Goal: Task Accomplishment & Management: Use online tool/utility

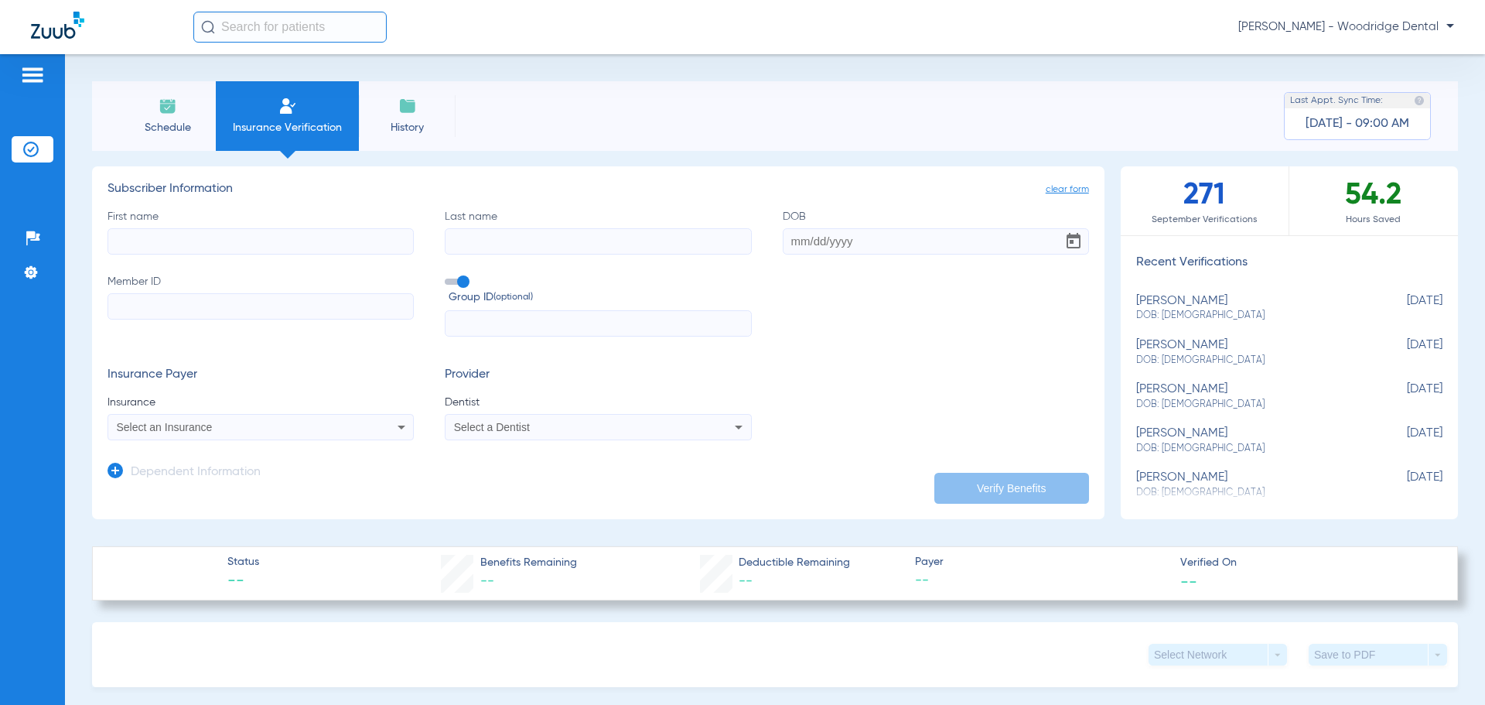
click at [232, 247] on input "First name" at bounding box center [260, 241] width 306 height 26
type input "[PERSON_NAME]"
click at [500, 240] on input "Last name" at bounding box center [598, 241] width 306 height 26
type input "Bialobok"
click at [803, 245] on input "DOB" at bounding box center [936, 241] width 306 height 26
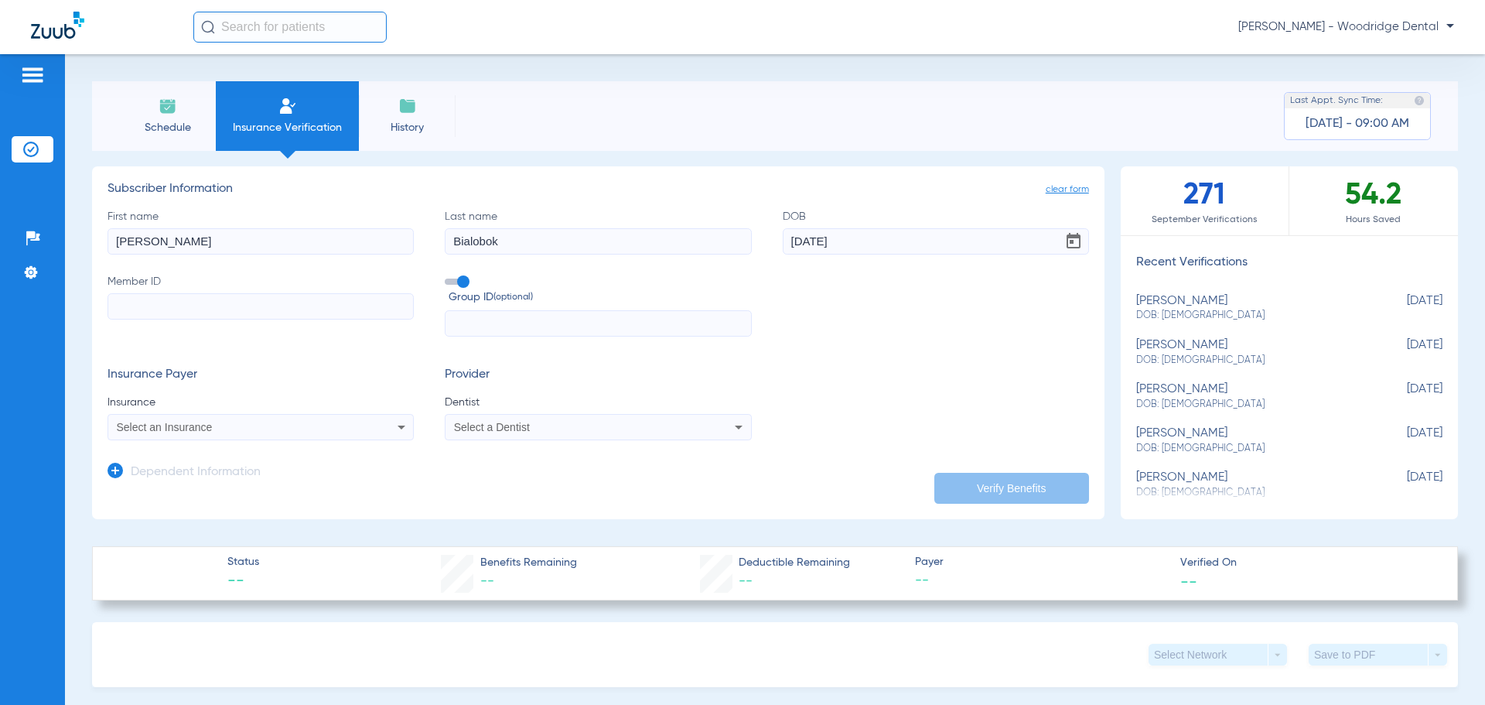
type input "[DATE]"
click at [306, 302] on input "Member ID" at bounding box center [260, 306] width 306 height 26
type input "3429836012"
click at [361, 427] on div "Select an Insurance" at bounding box center [260, 427] width 305 height 19
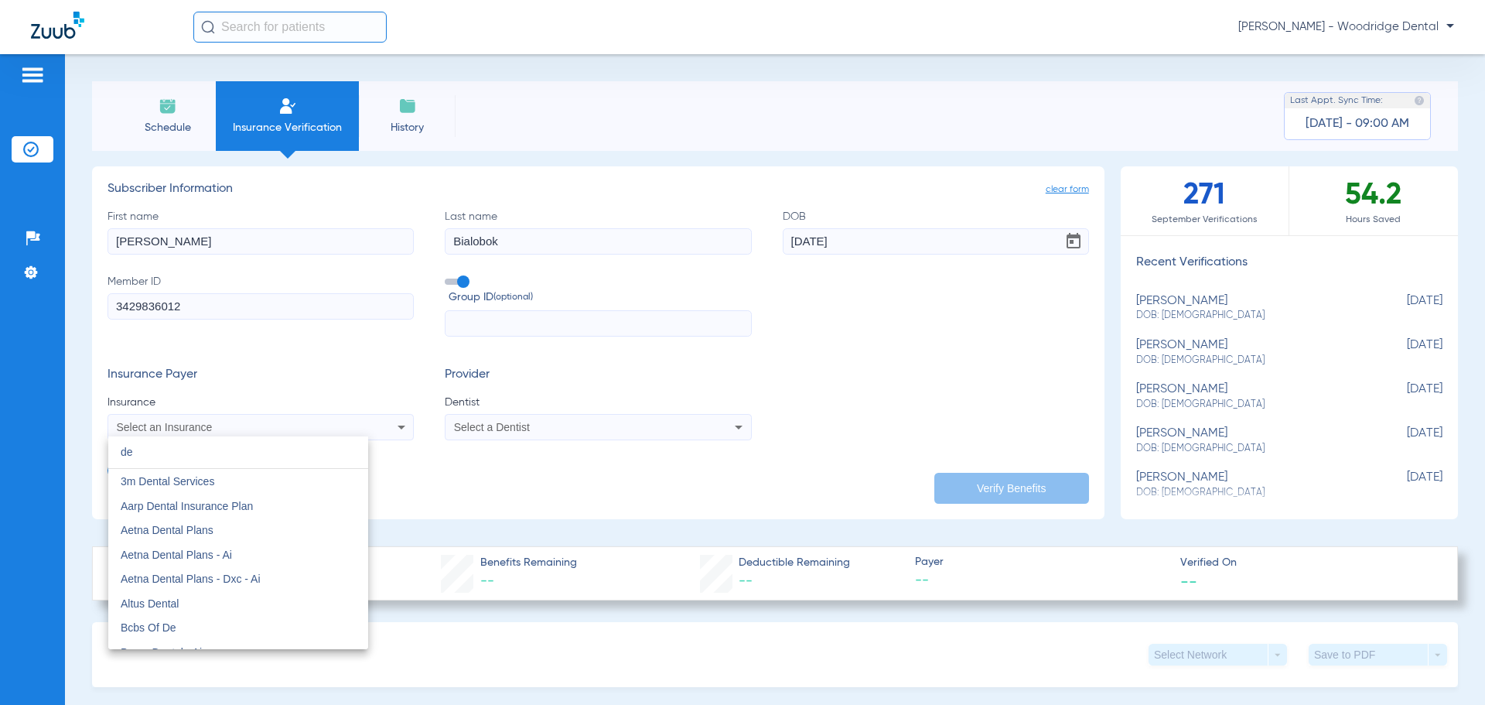
type input "d"
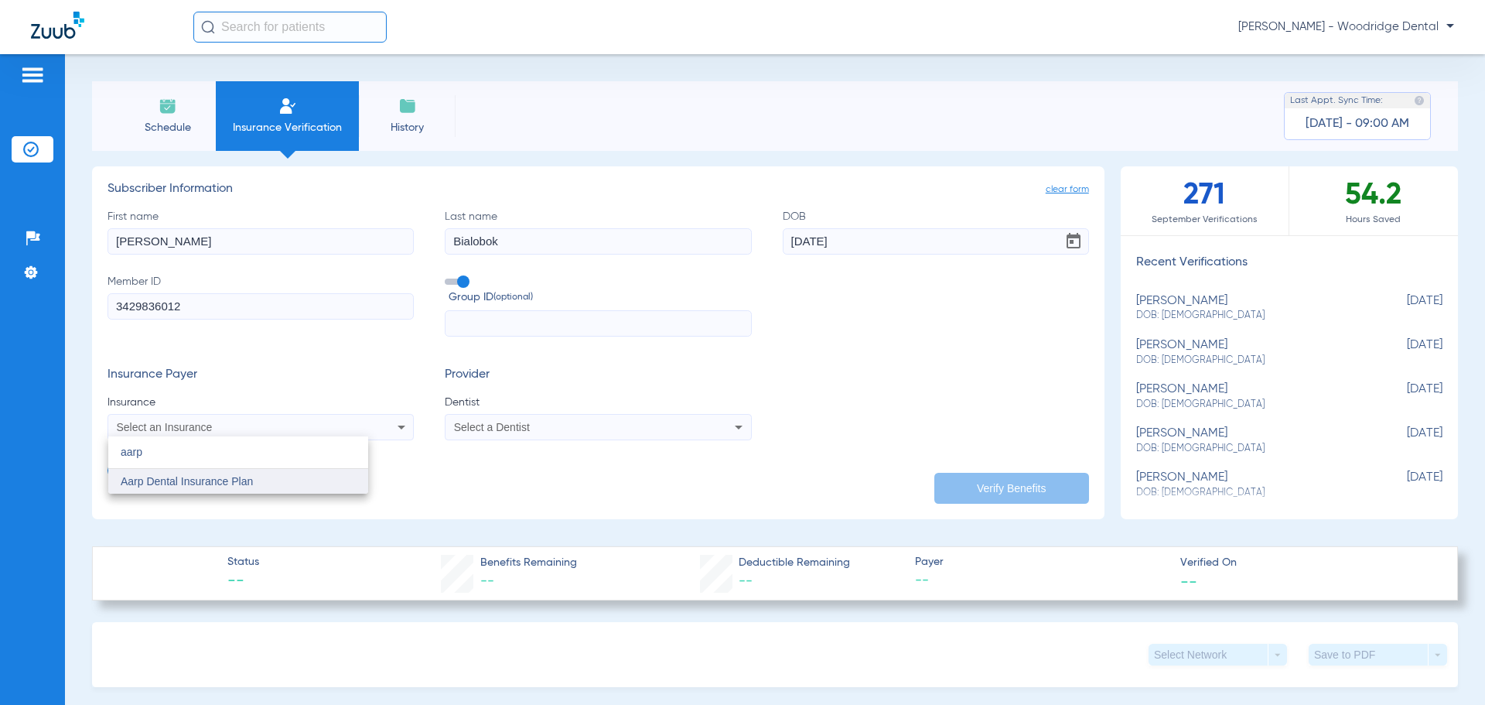
type input "aarp"
click at [273, 479] on mat-option "Aarp Dental Insurance Plan" at bounding box center [238, 481] width 260 height 25
click at [575, 431] on div "Select a Dentist" at bounding box center [569, 426] width 231 height 11
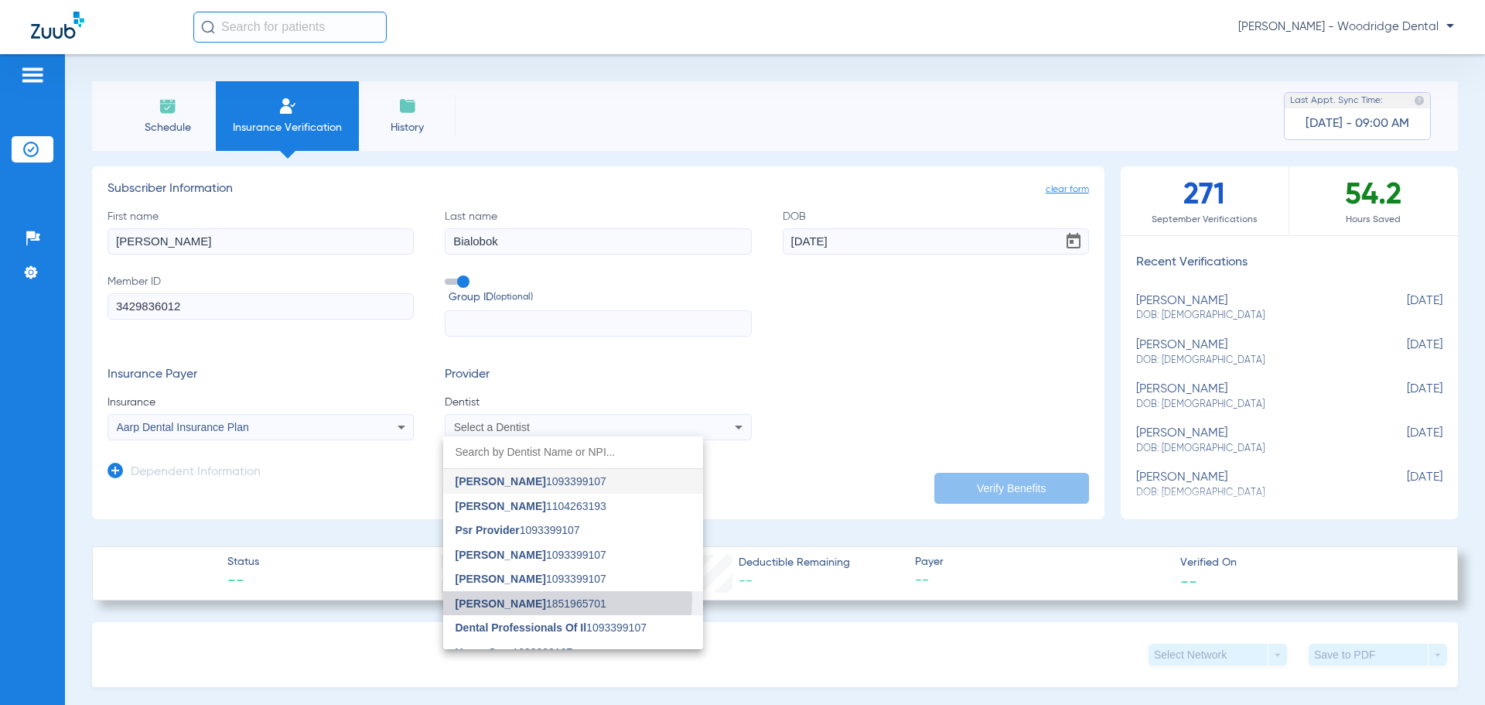
click at [557, 599] on span "[PERSON_NAME] 1851965701" at bounding box center [531, 603] width 151 height 11
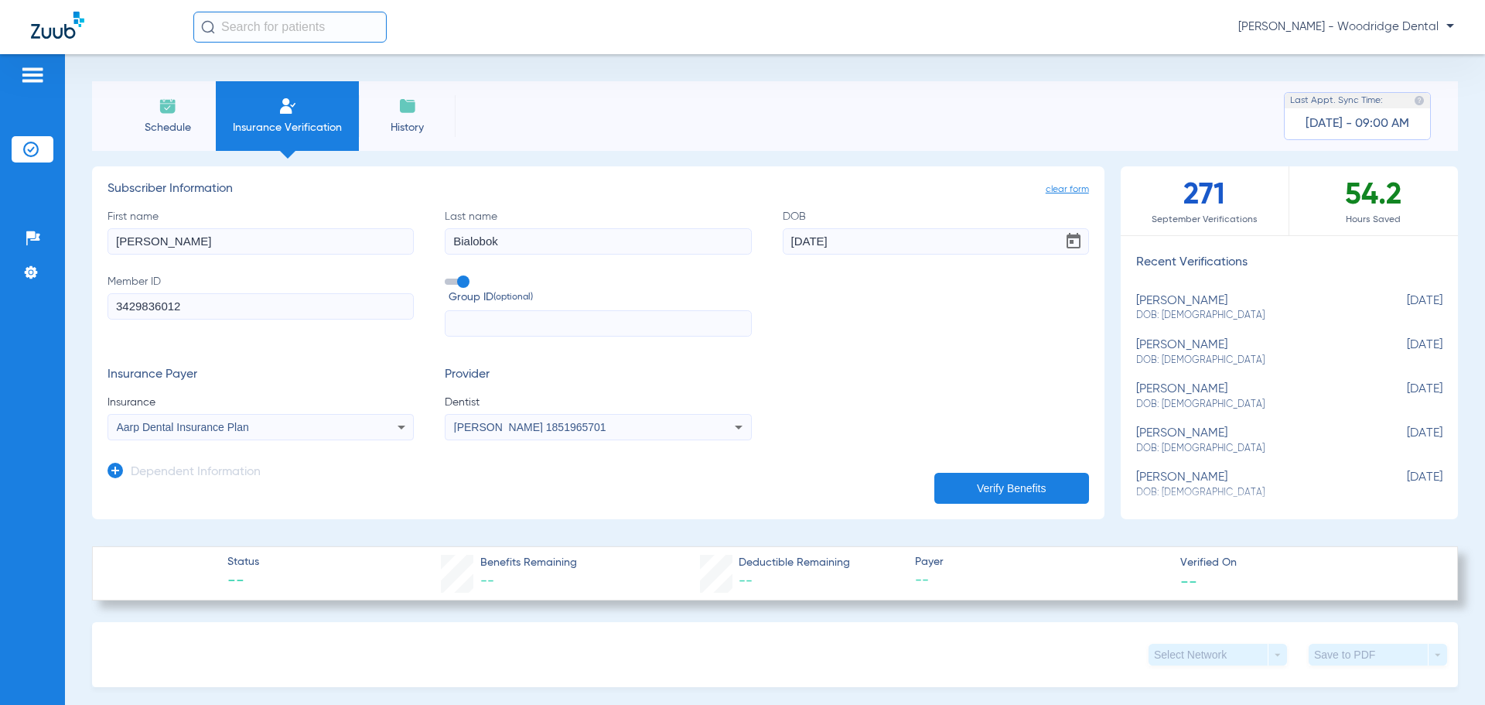
click at [1047, 486] on button "Verify Benefits" at bounding box center [1011, 488] width 155 height 31
click at [270, 425] on div "Aarp Dental Insurance Plan" at bounding box center [232, 426] width 231 height 11
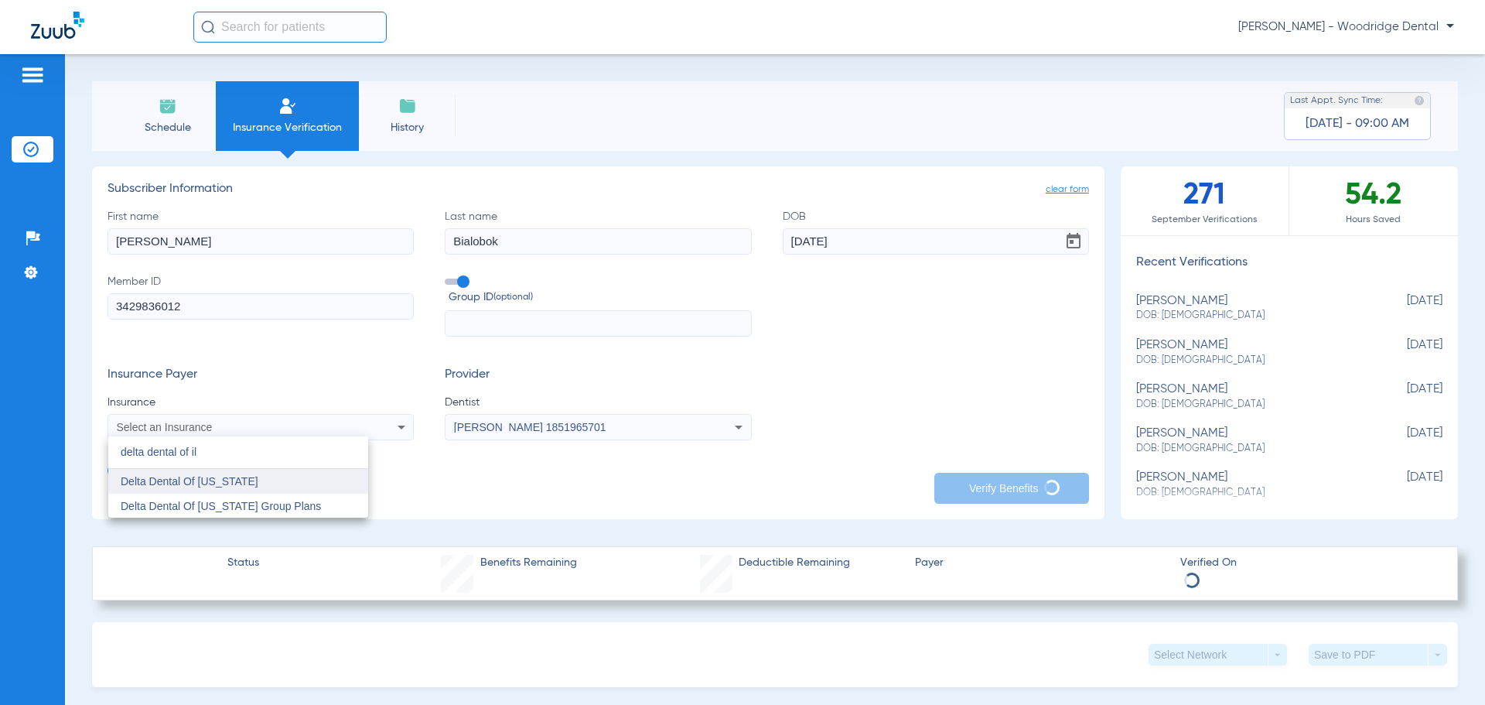
type input "delta dental of il"
click at [272, 482] on mat-option "Delta Dental Of [US_STATE]" at bounding box center [238, 481] width 260 height 25
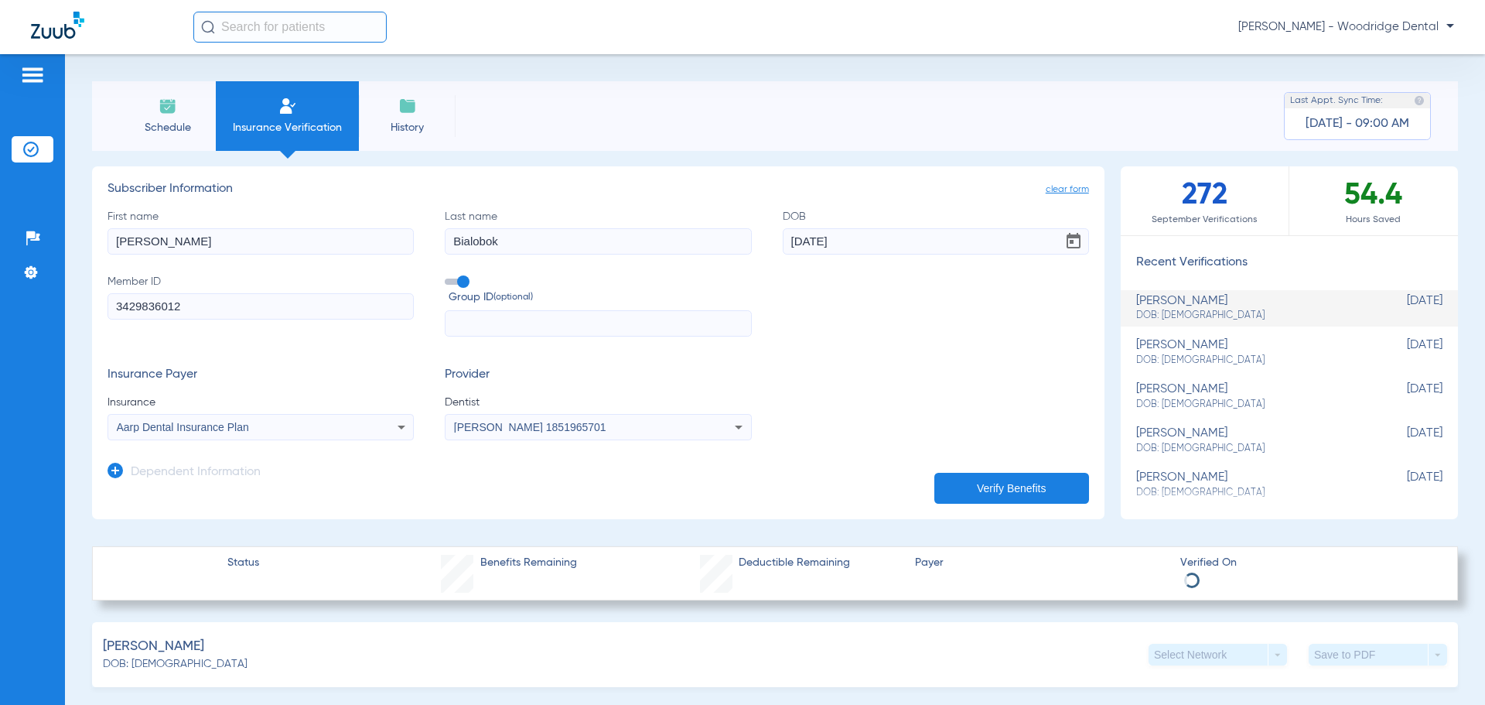
drag, startPoint x: 247, startPoint y: 309, endPoint x: 144, endPoint y: 305, distance: 102.9
click at [92, 305] on app-manual-verification-form "clear form Subscriber Information First name [PERSON_NAME] Last name [PERSON_NA…" at bounding box center [598, 342] width 1012 height 353
paste input "117474983901"
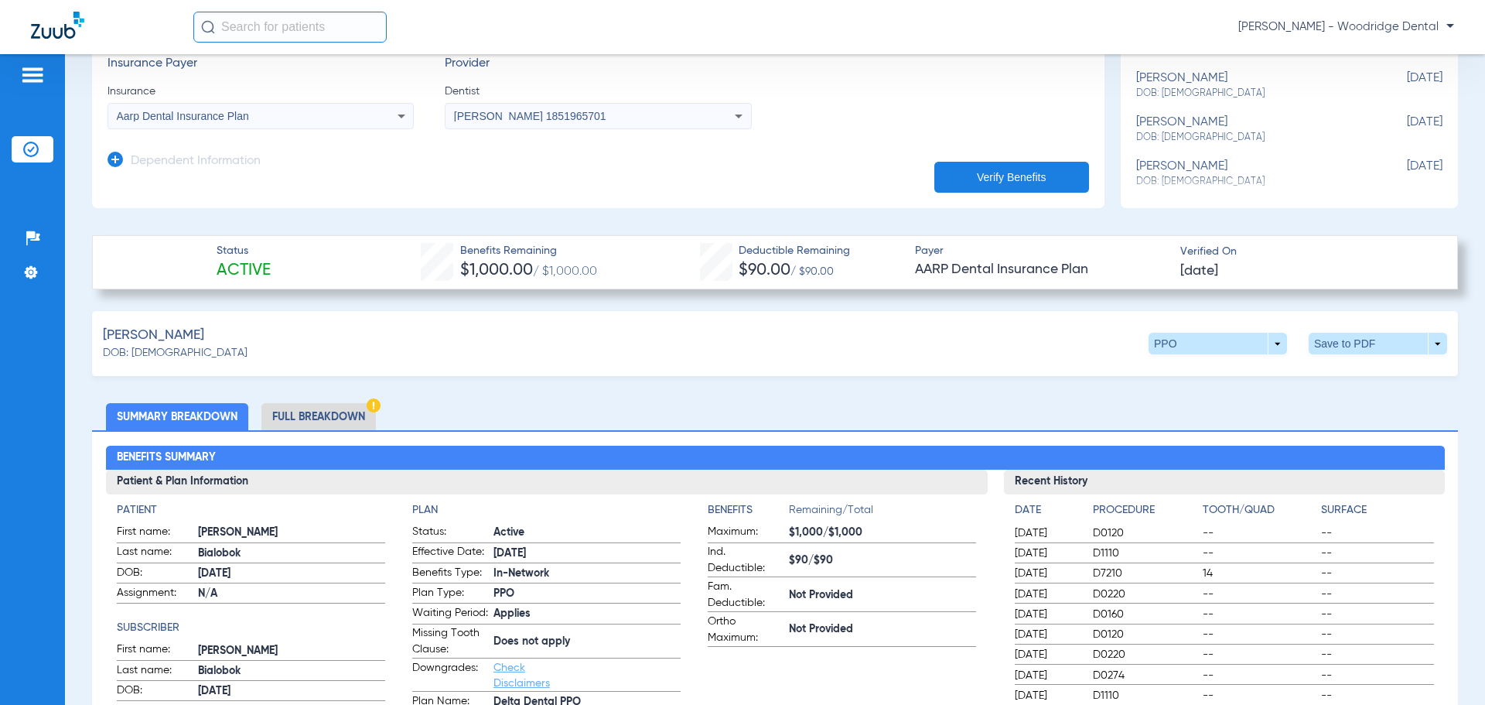
scroll to position [309, 0]
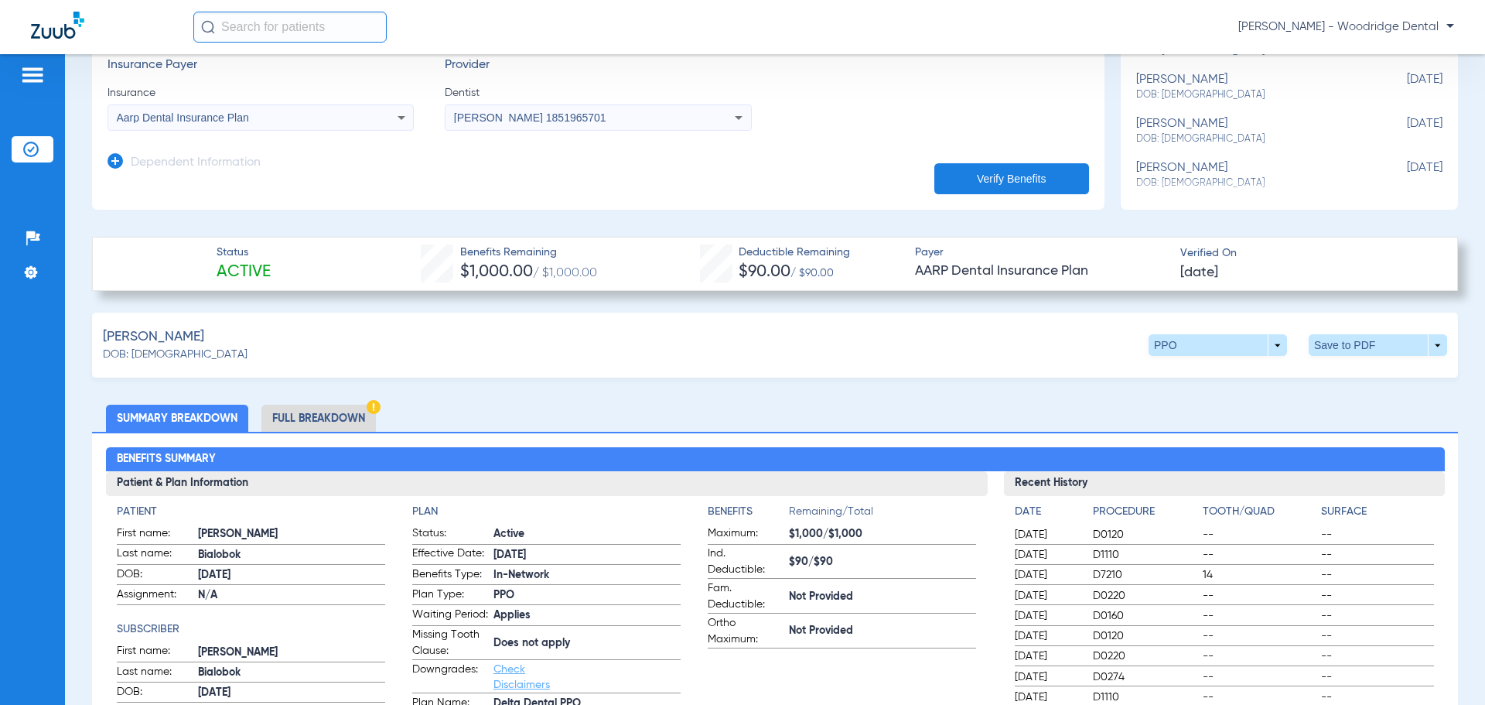
type input "117474983901"
click at [302, 423] on li "Full Breakdown" at bounding box center [318, 417] width 114 height 27
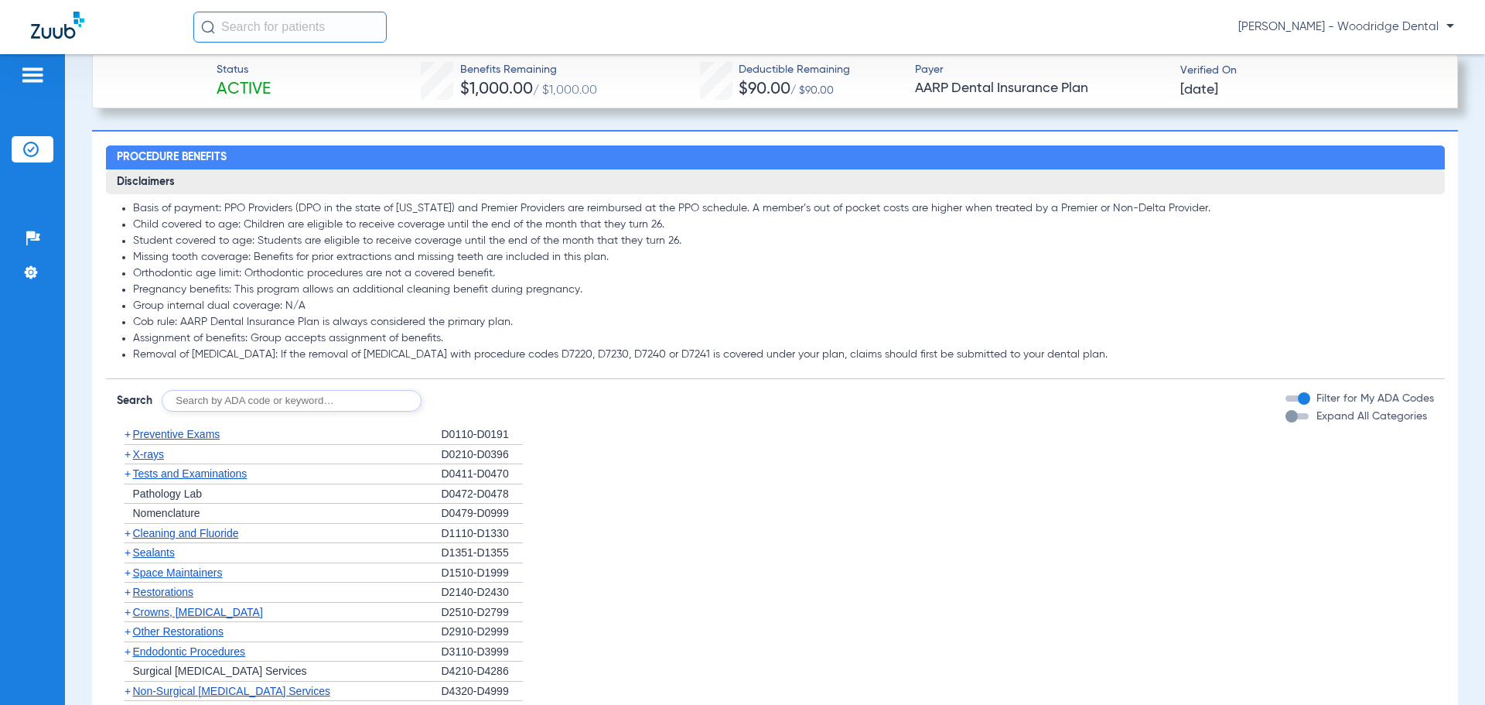
scroll to position [2011, 0]
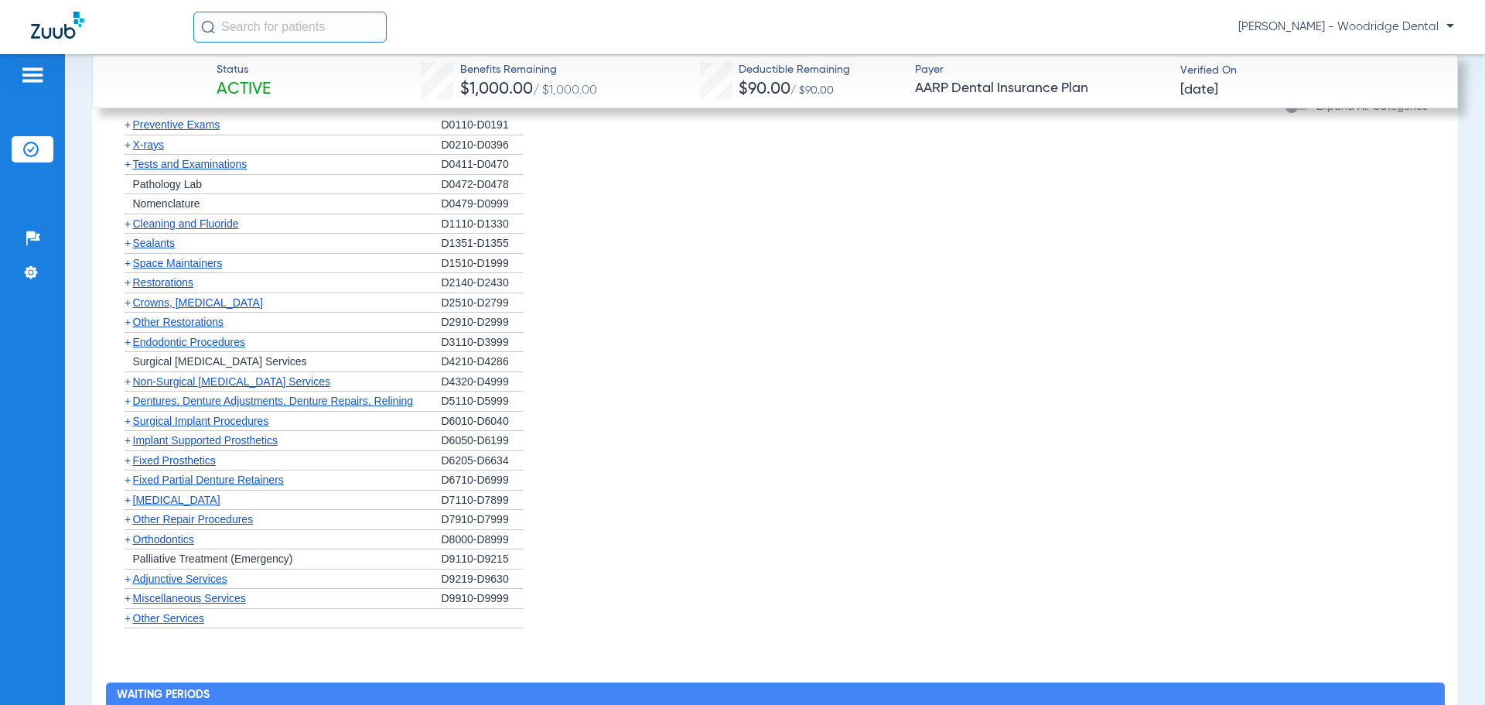
click at [128, 230] on span "+" at bounding box center [128, 223] width 6 height 12
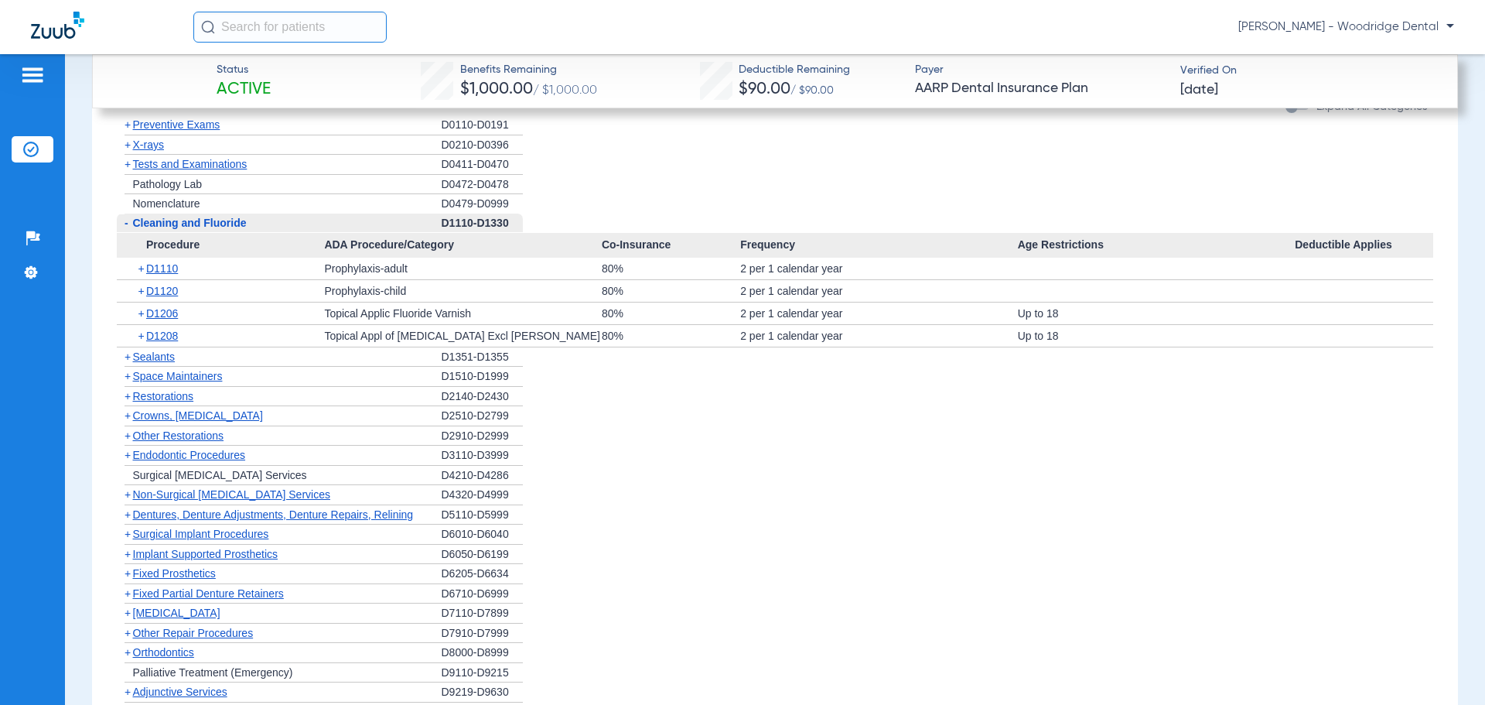
click at [126, 229] on span "-" at bounding box center [127, 223] width 4 height 12
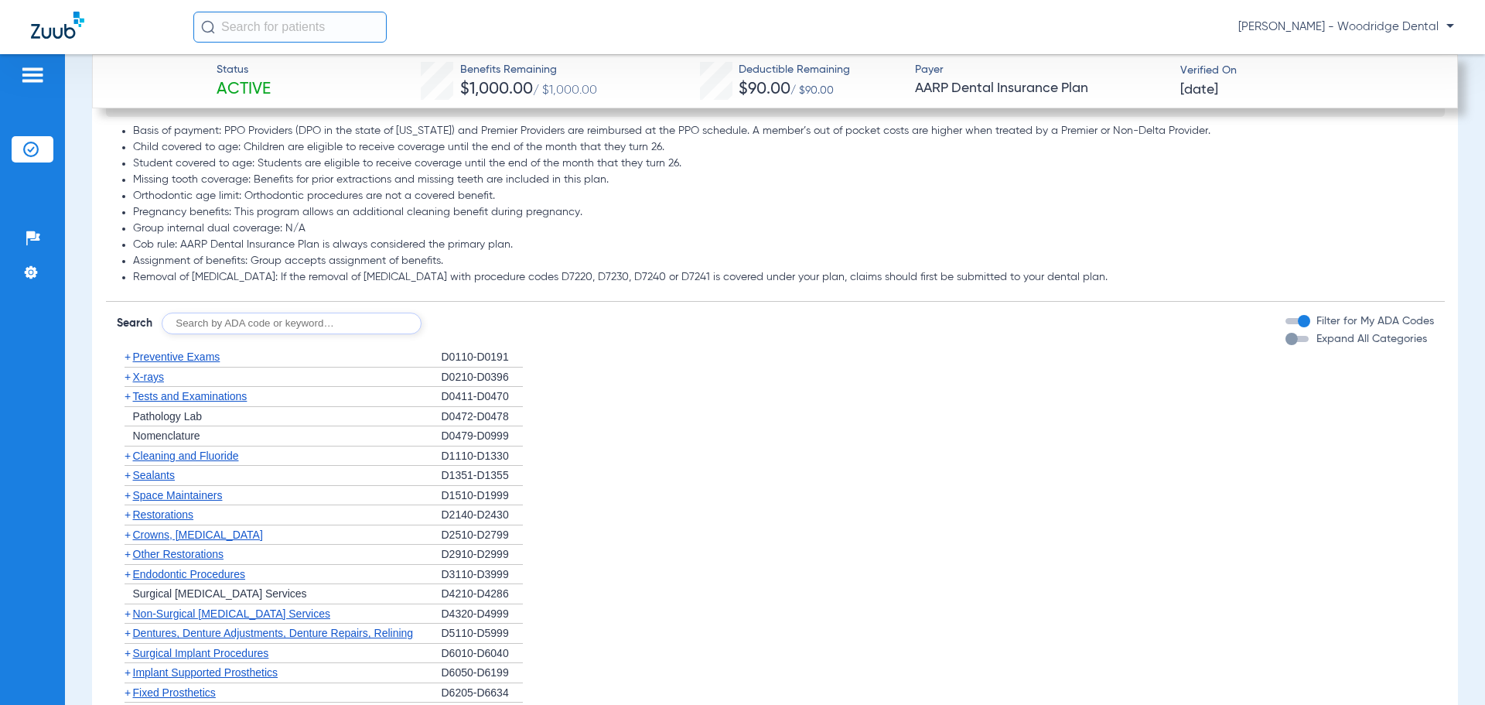
scroll to position [1933, 0]
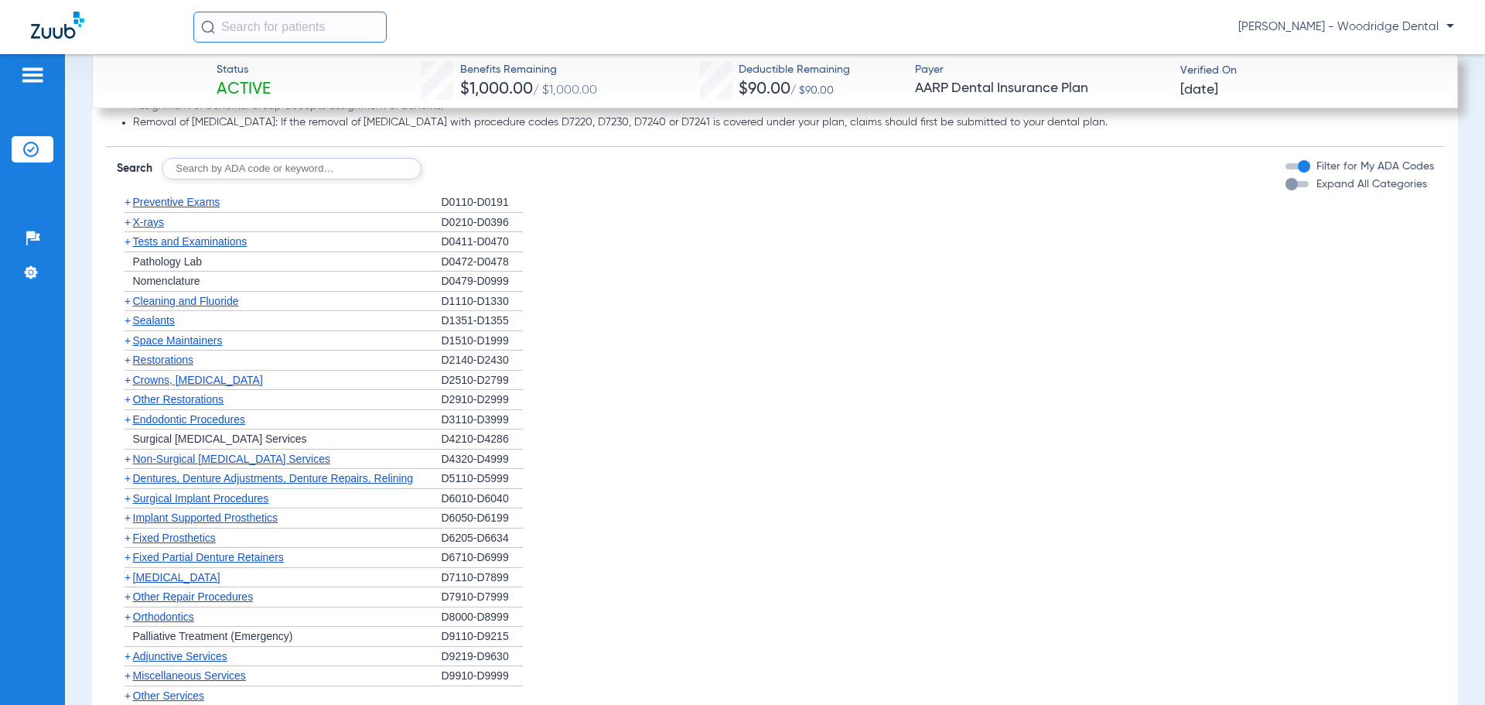
click at [128, 465] on span "+" at bounding box center [128, 458] width 6 height 12
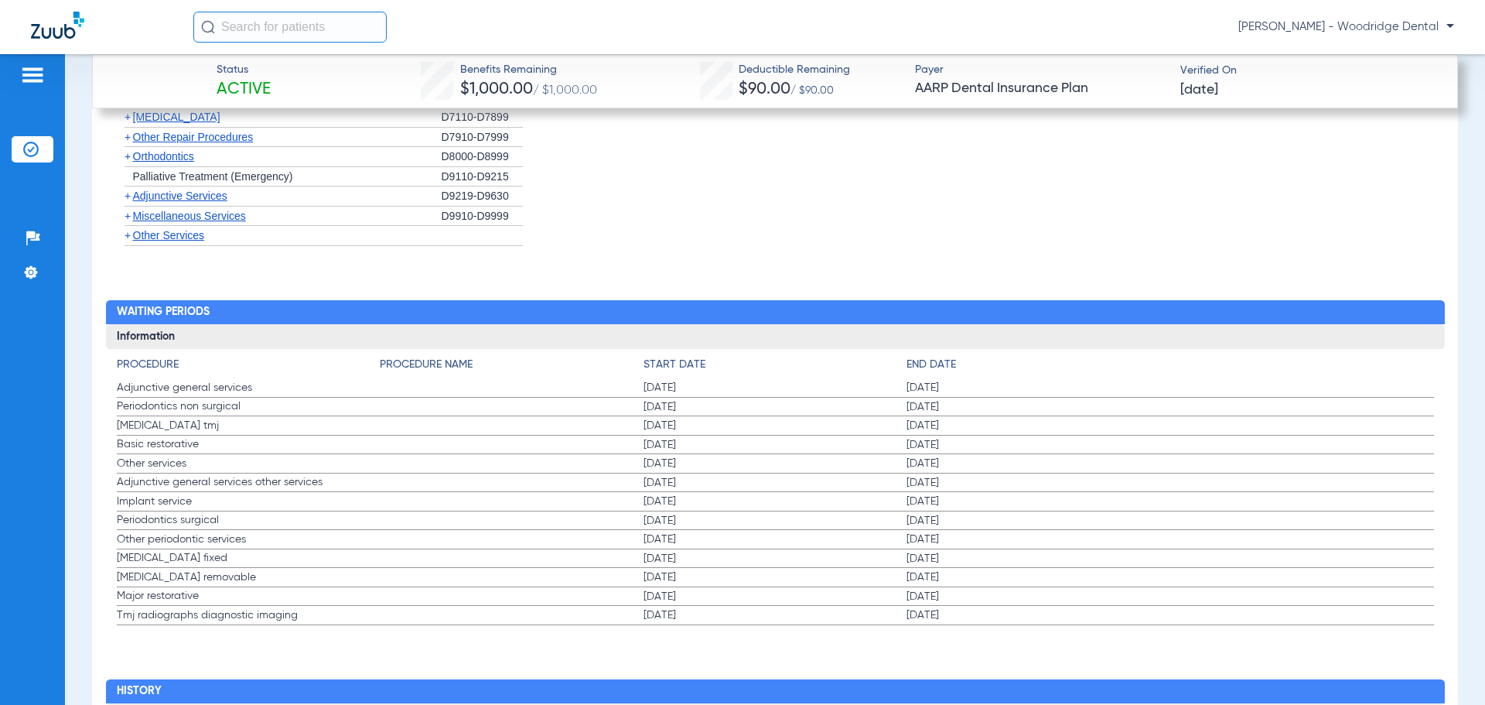
scroll to position [2552, 0]
click at [125, 122] on span "+" at bounding box center [128, 116] width 6 height 12
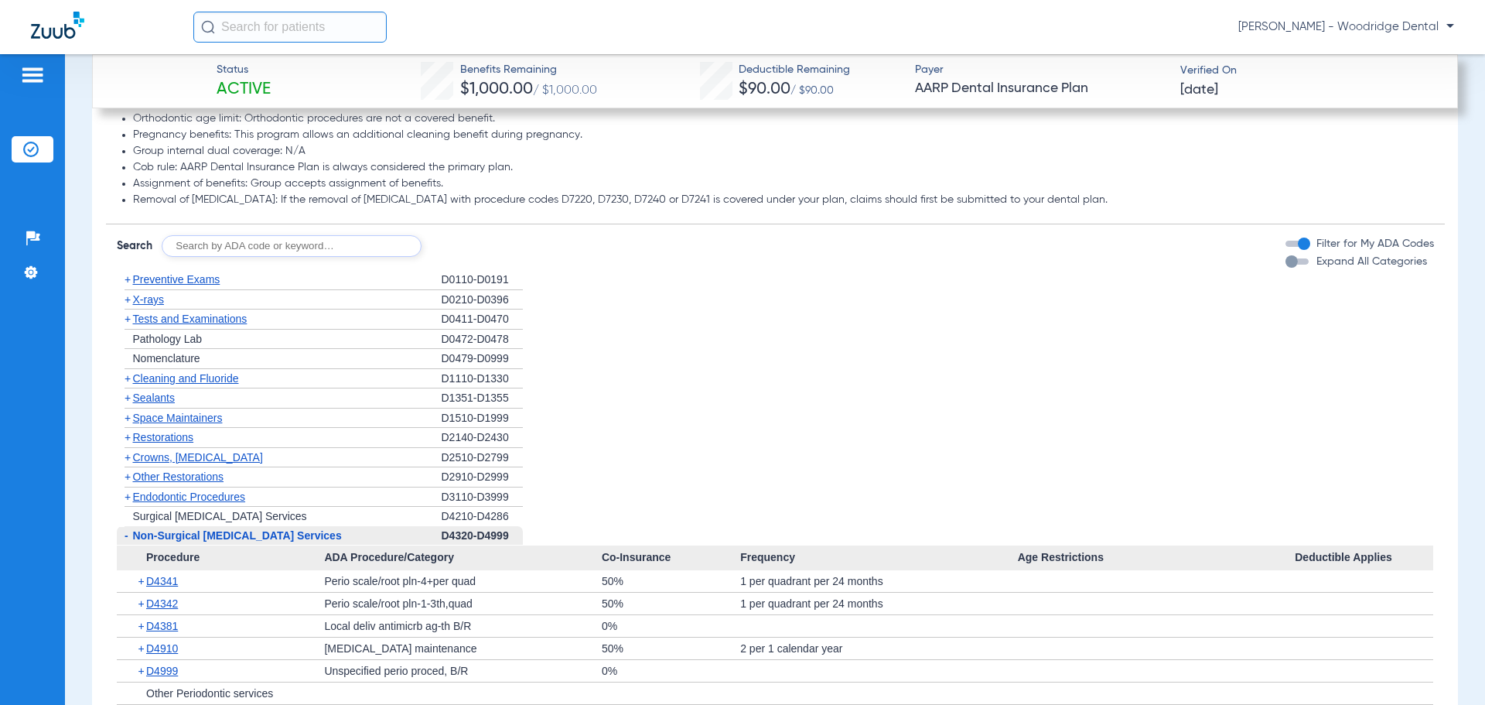
scroll to position [1624, 0]
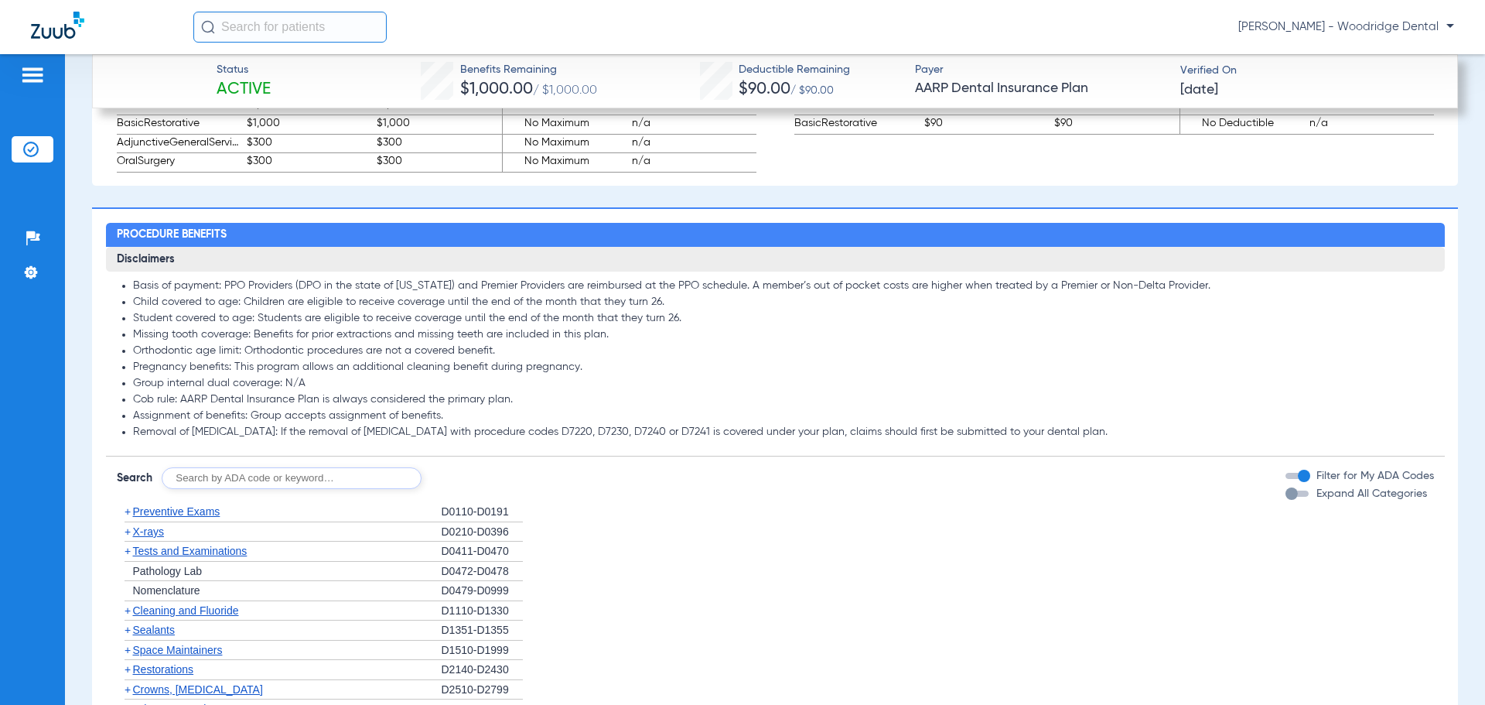
click at [354, 483] on input "text" at bounding box center [292, 478] width 260 height 22
type input "2991, 7953, 8090, 9944"
click button "Search" at bounding box center [479, 478] width 61 height 22
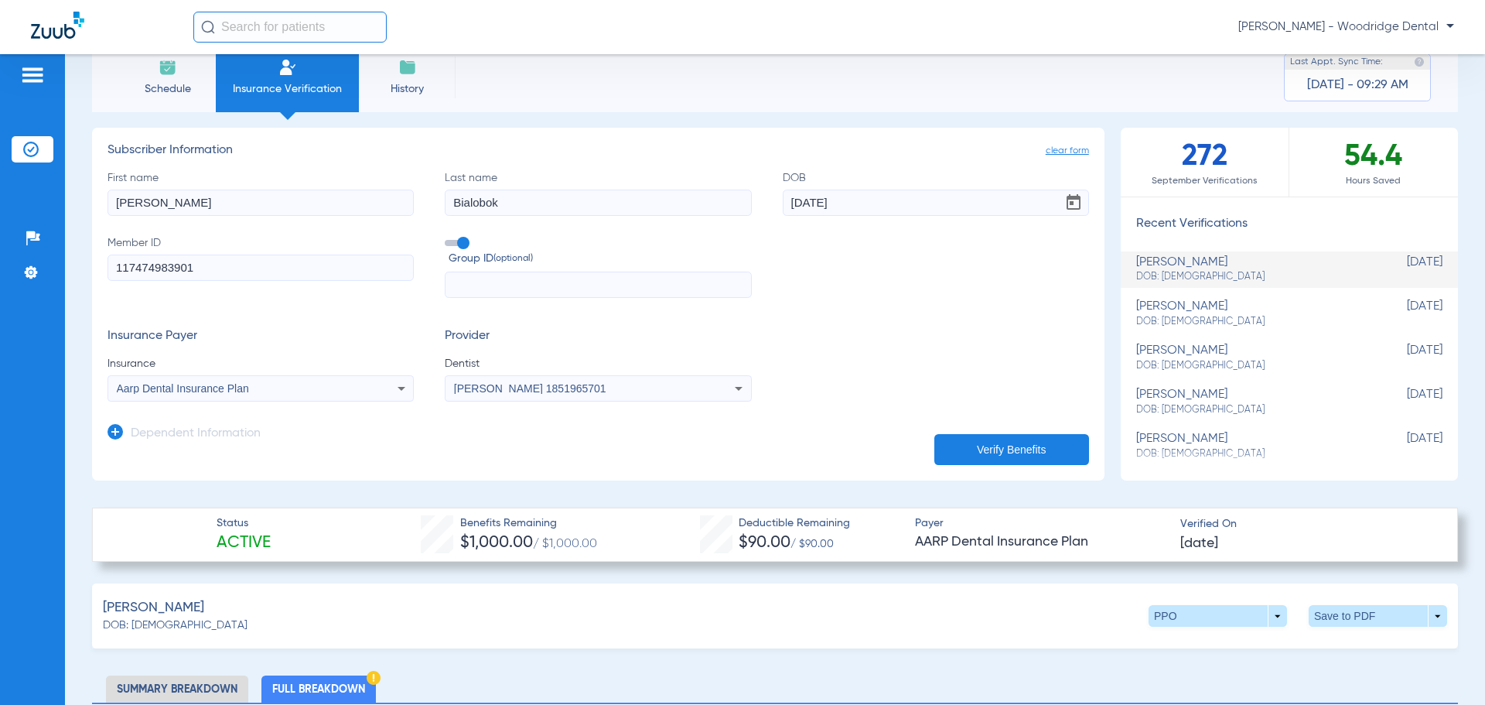
scroll to position [0, 0]
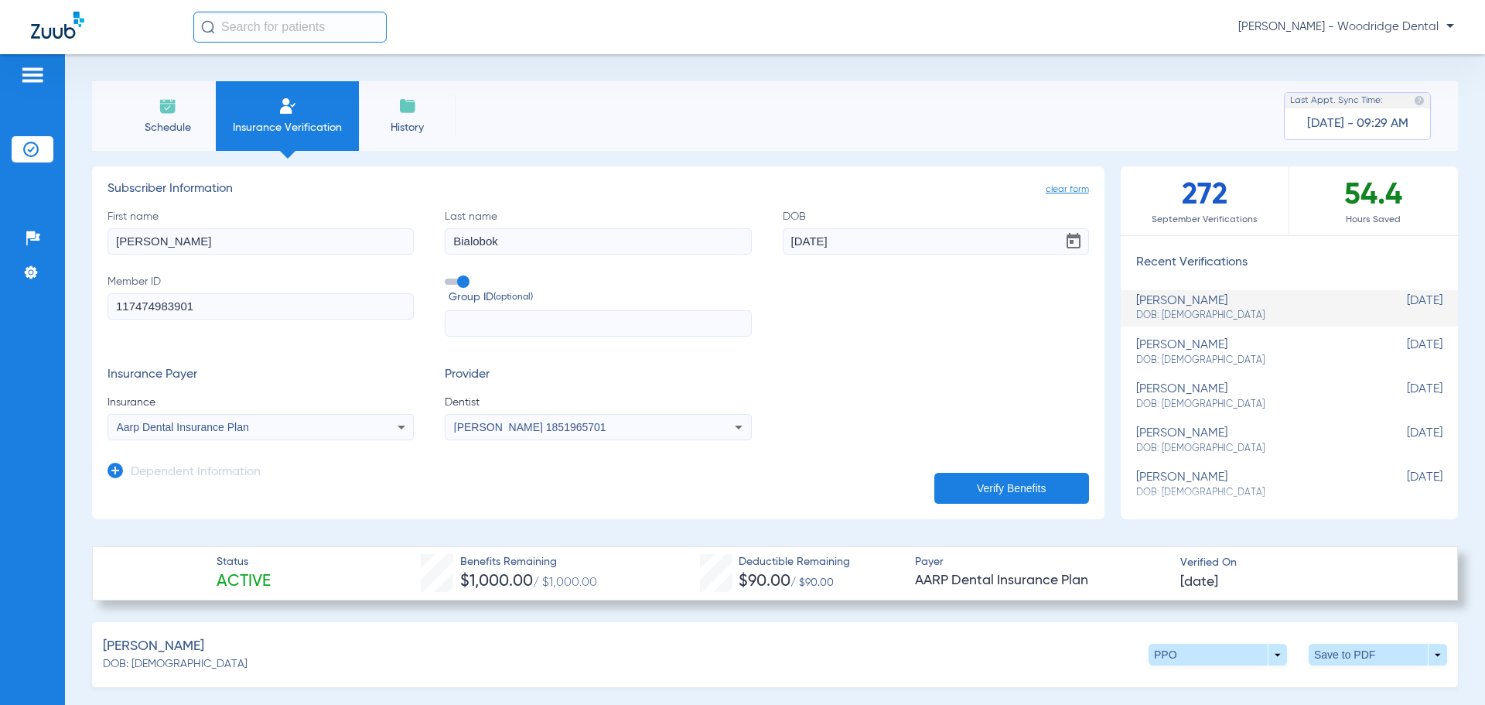
click at [172, 130] on span "Schedule" at bounding box center [167, 127] width 73 height 15
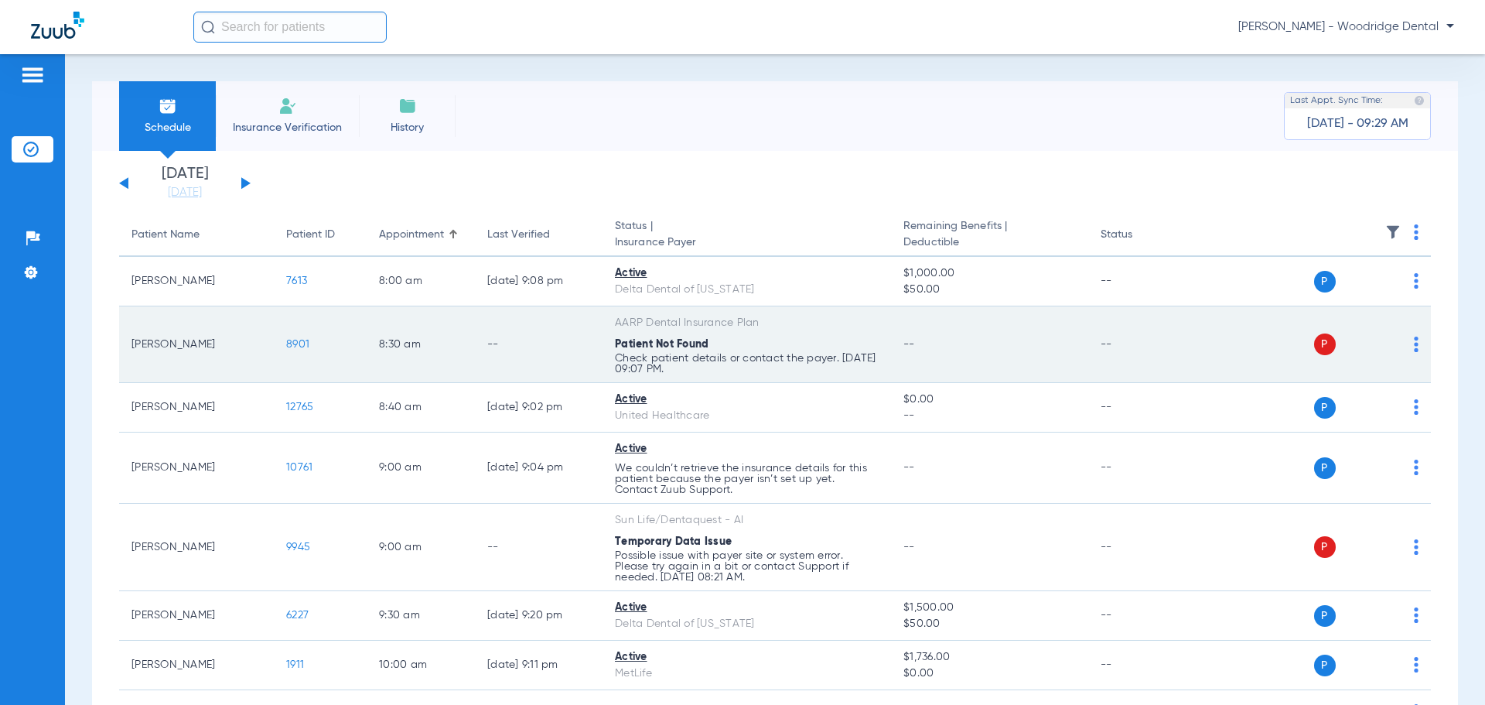
click at [295, 349] on span "8901" at bounding box center [297, 344] width 23 height 11
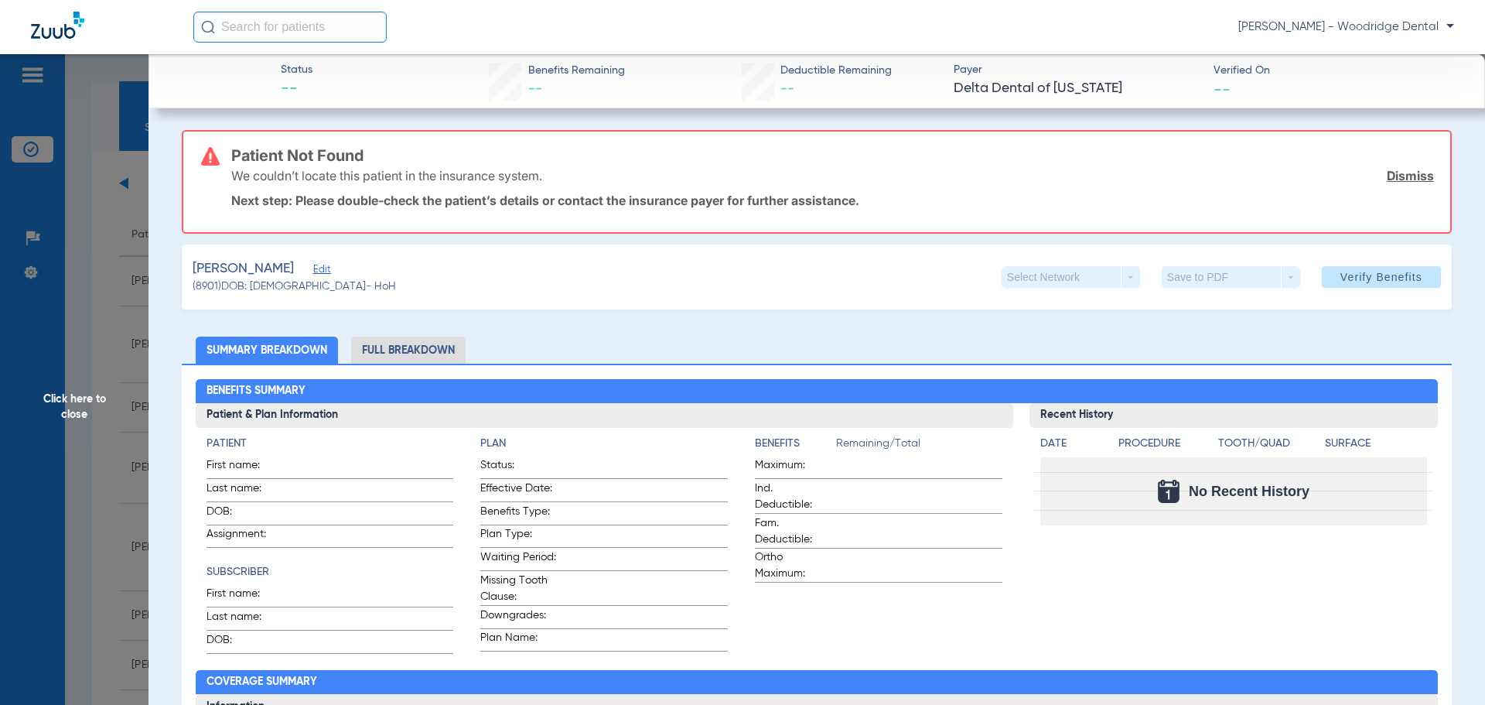
click at [375, 346] on li "Full Breakdown" at bounding box center [408, 349] width 114 height 27
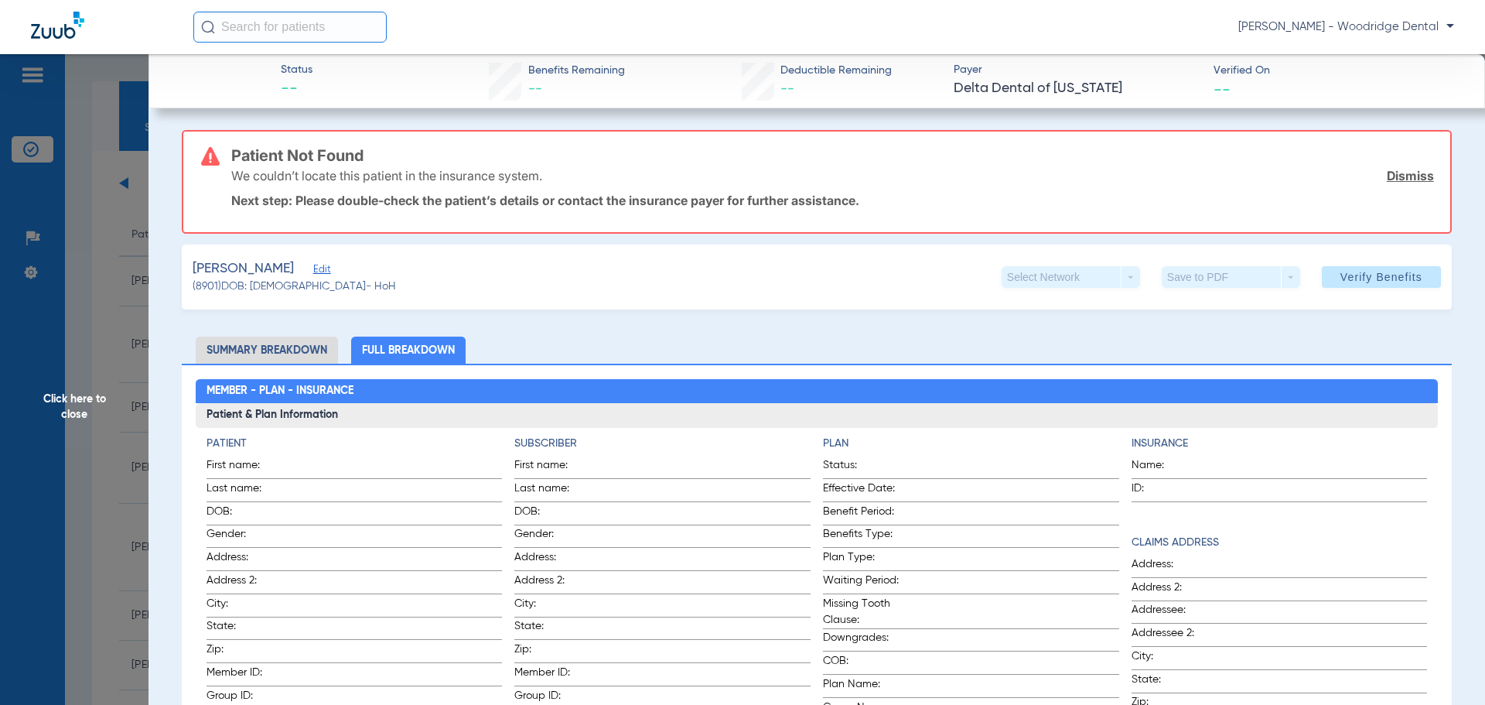
click at [80, 412] on span "Click here to close" at bounding box center [74, 406] width 148 height 705
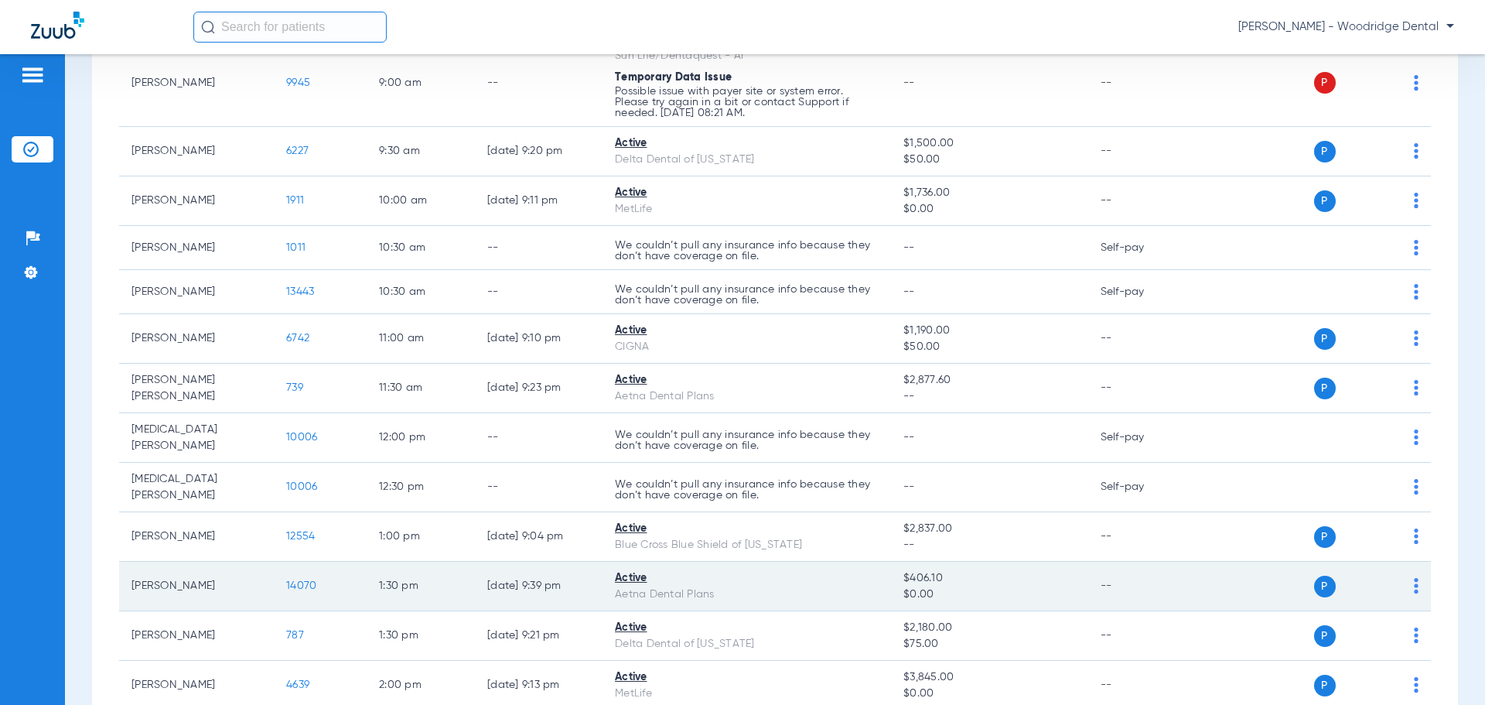
scroll to position [619, 0]
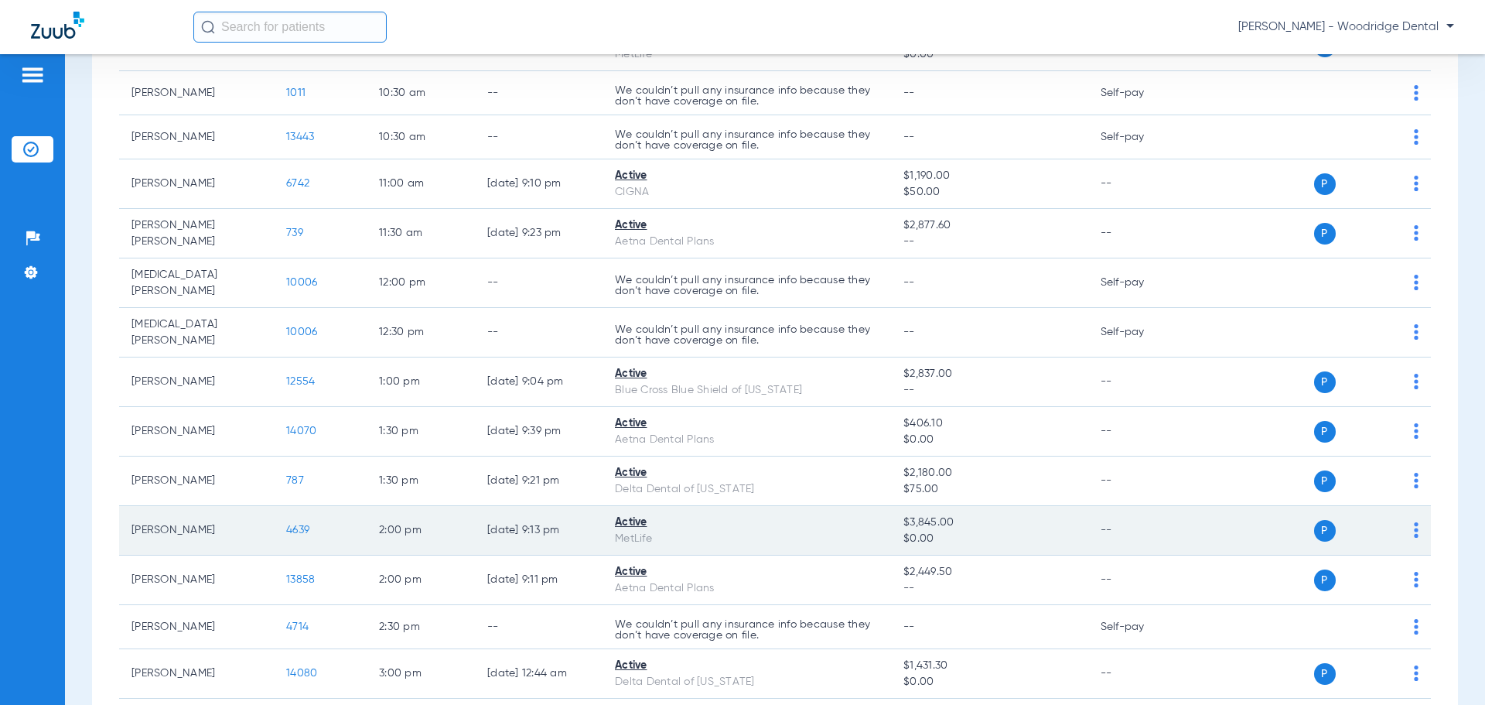
click at [306, 527] on td "4639" at bounding box center [320, 530] width 93 height 49
click at [297, 524] on span "4639" at bounding box center [297, 529] width 23 height 11
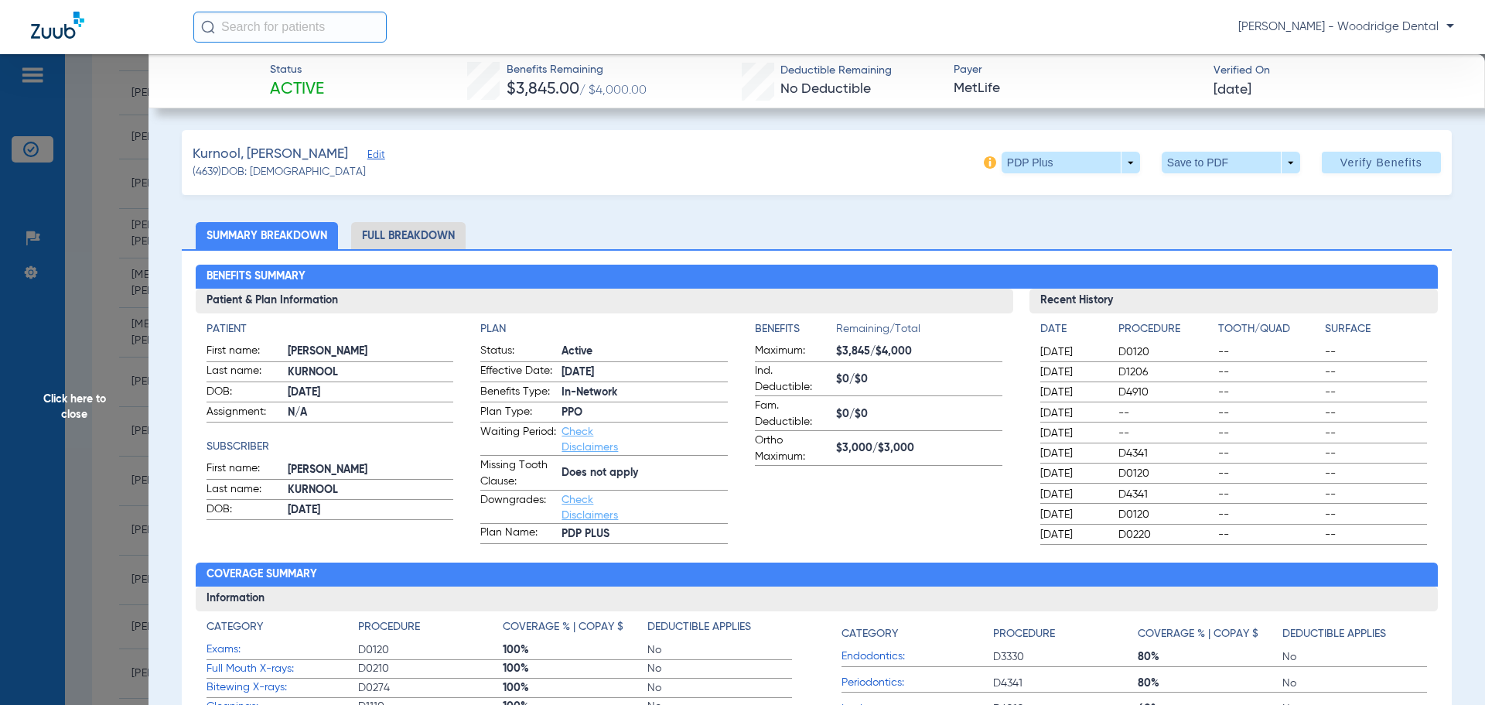
click at [397, 229] on li "Full Breakdown" at bounding box center [408, 235] width 114 height 27
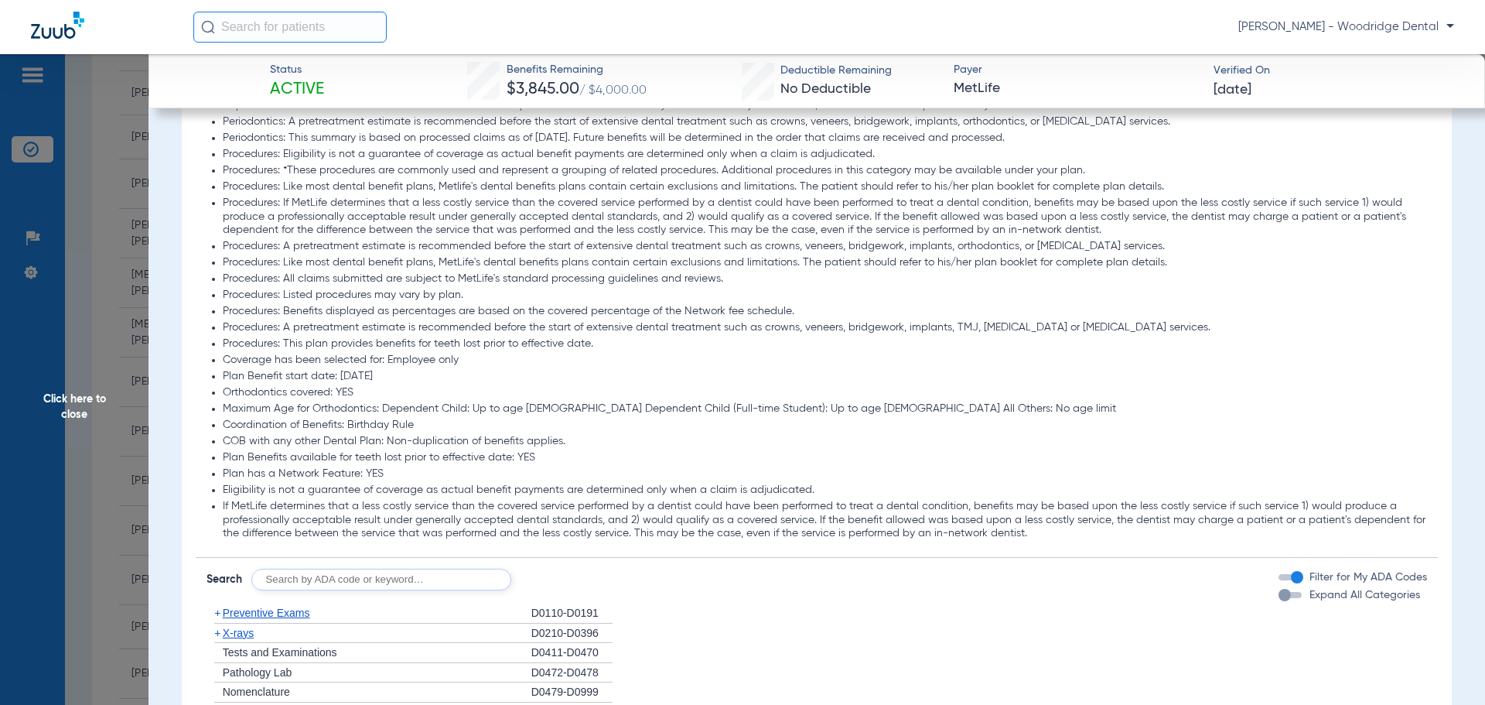
scroll to position [1701, 0]
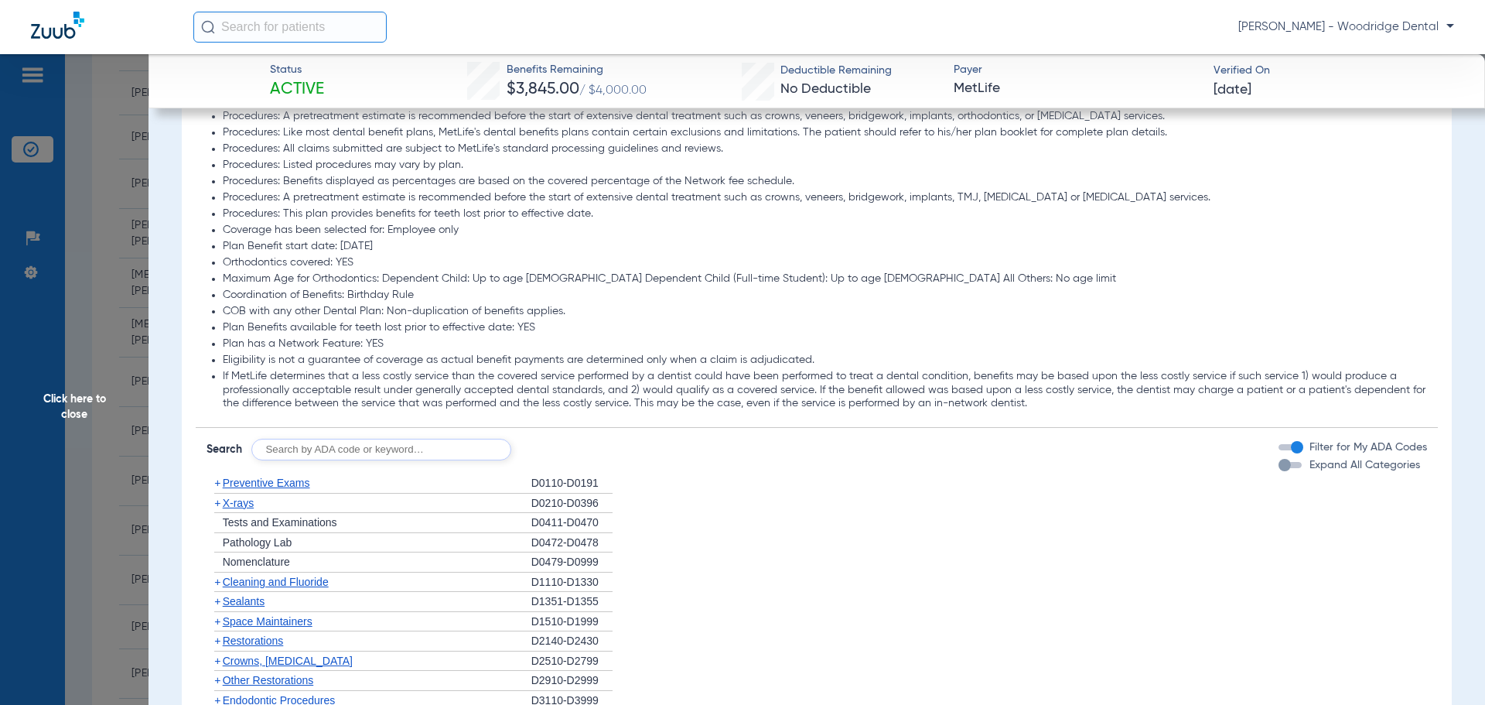
click at [349, 451] on input "text" at bounding box center [381, 449] width 260 height 22
type input "2991, 7953, 8090, 9944, 6057, 6058"
click button "Search" at bounding box center [568, 449] width 61 height 22
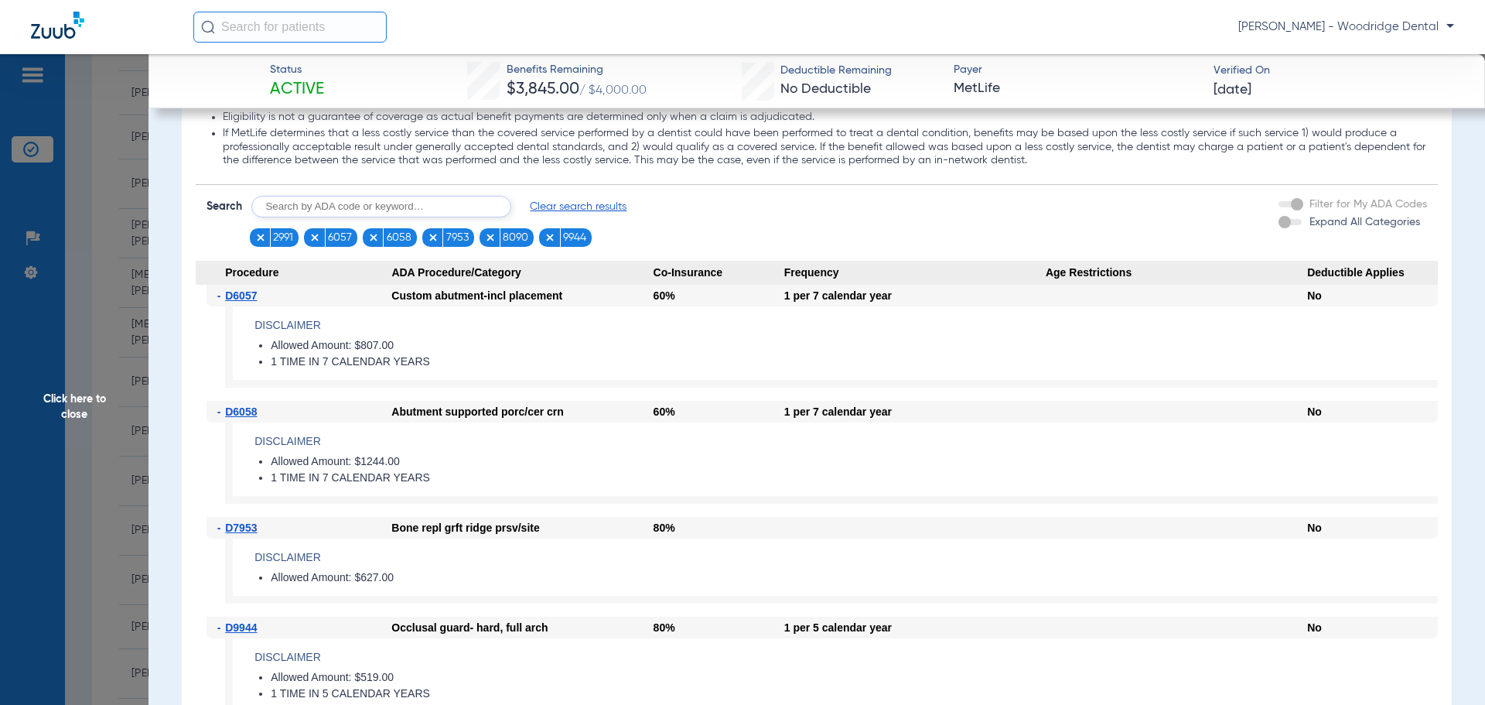
scroll to position [2088, 0]
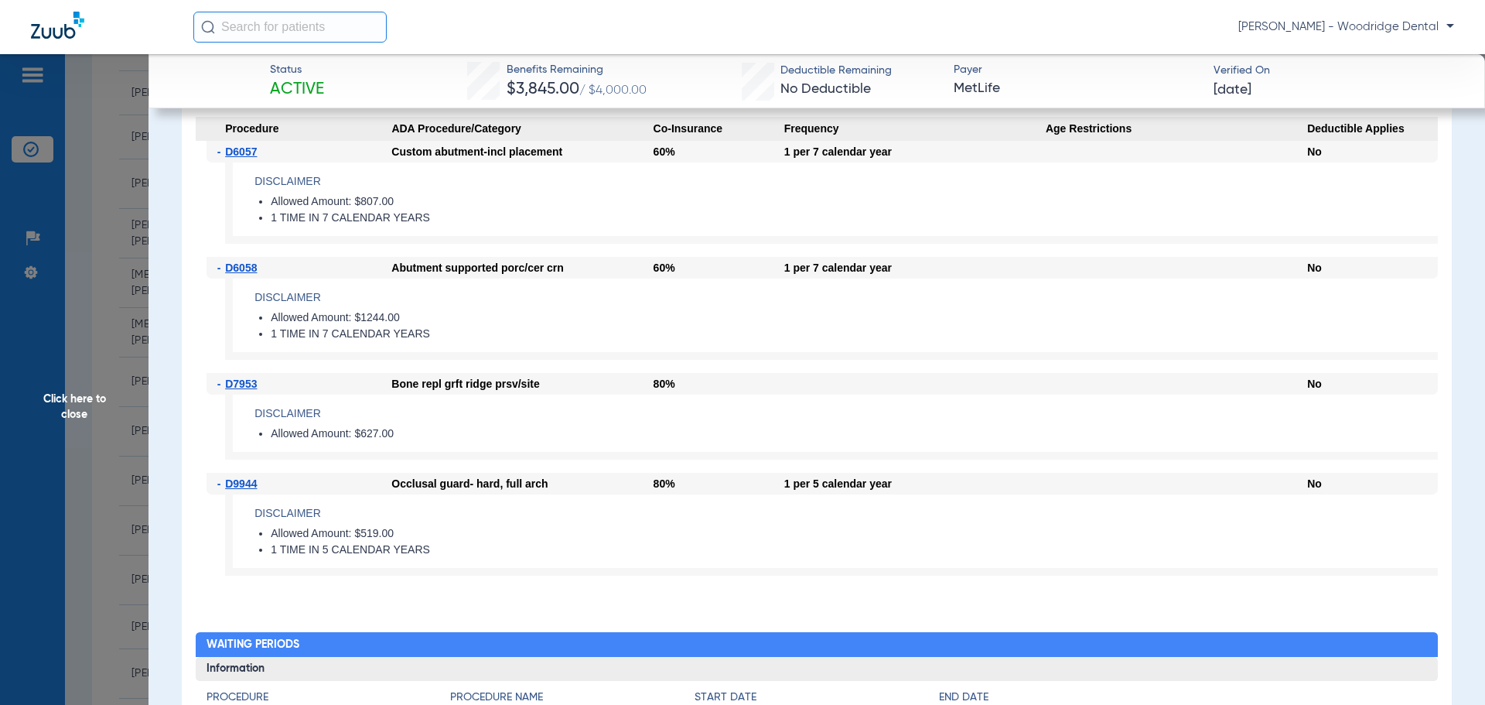
click at [80, 411] on span "Click here to close" at bounding box center [74, 406] width 148 height 705
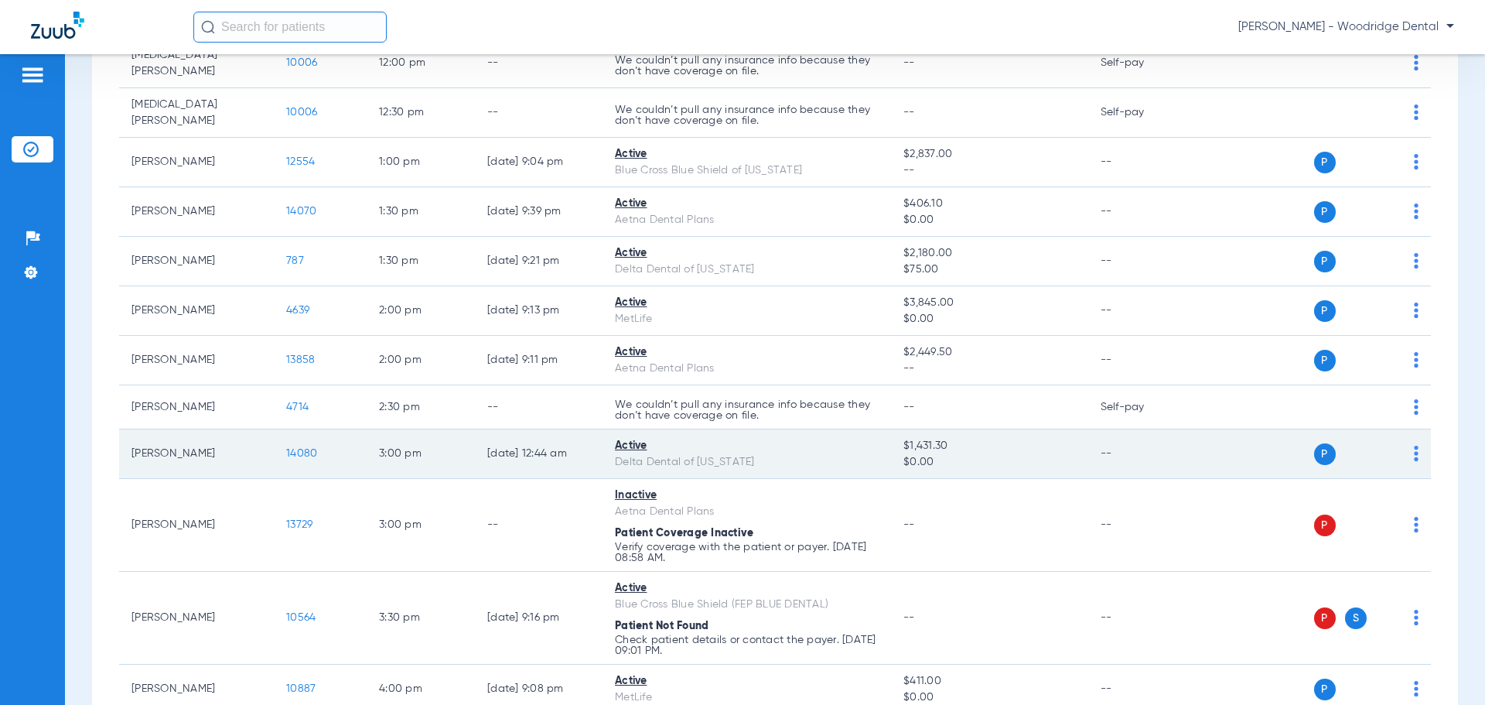
scroll to position [928, 0]
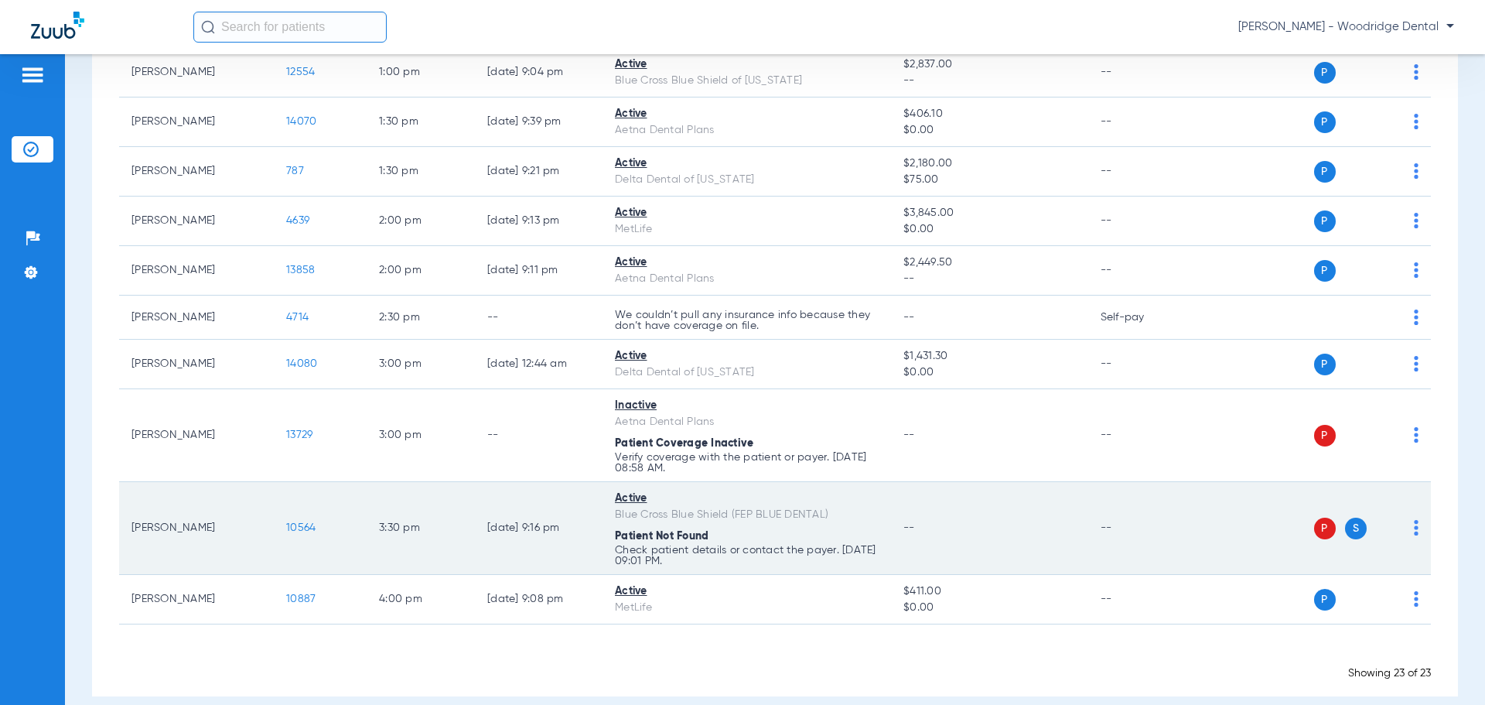
click at [306, 522] on span "10564" at bounding box center [300, 527] width 29 height 11
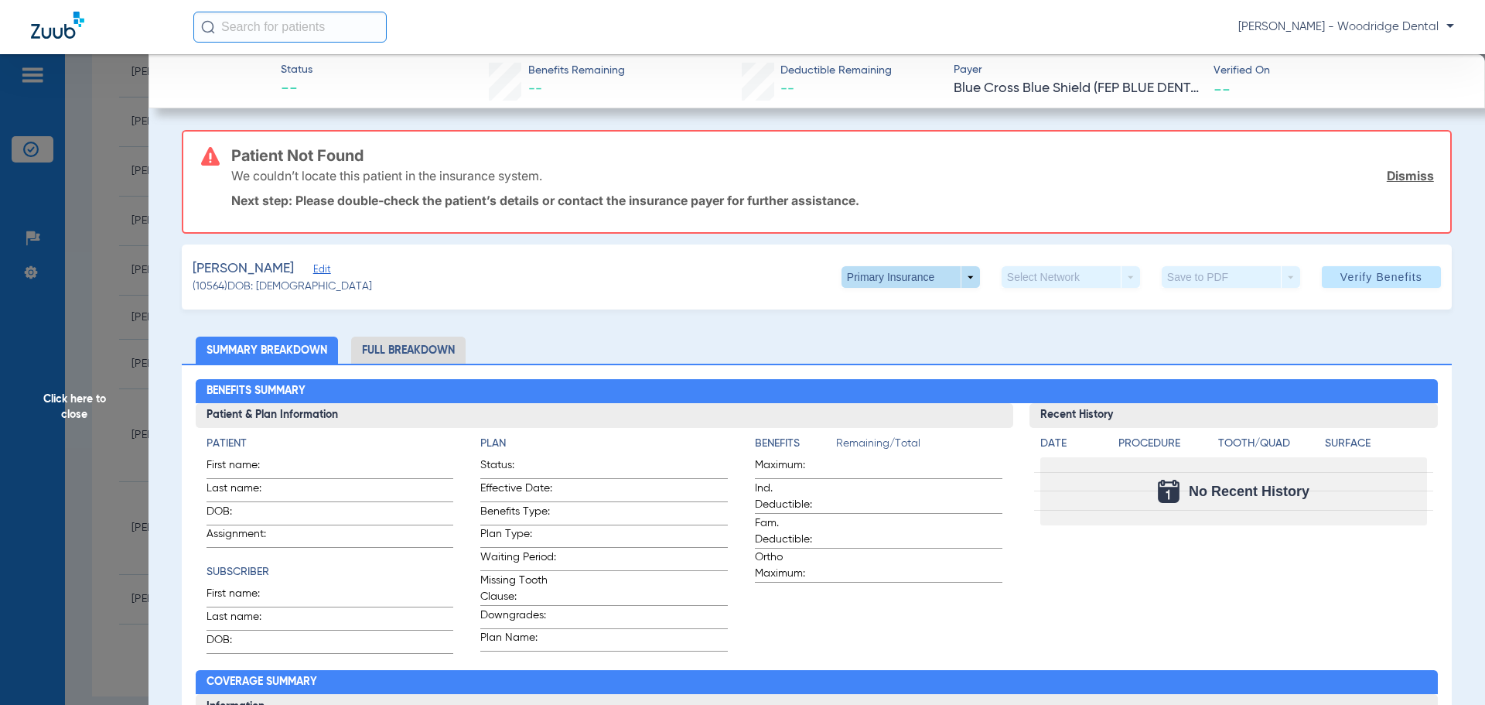
click at [954, 279] on span at bounding box center [910, 277] width 138 height 22
click at [926, 330] on button "Secondary Insurance" at bounding box center [894, 338] width 127 height 31
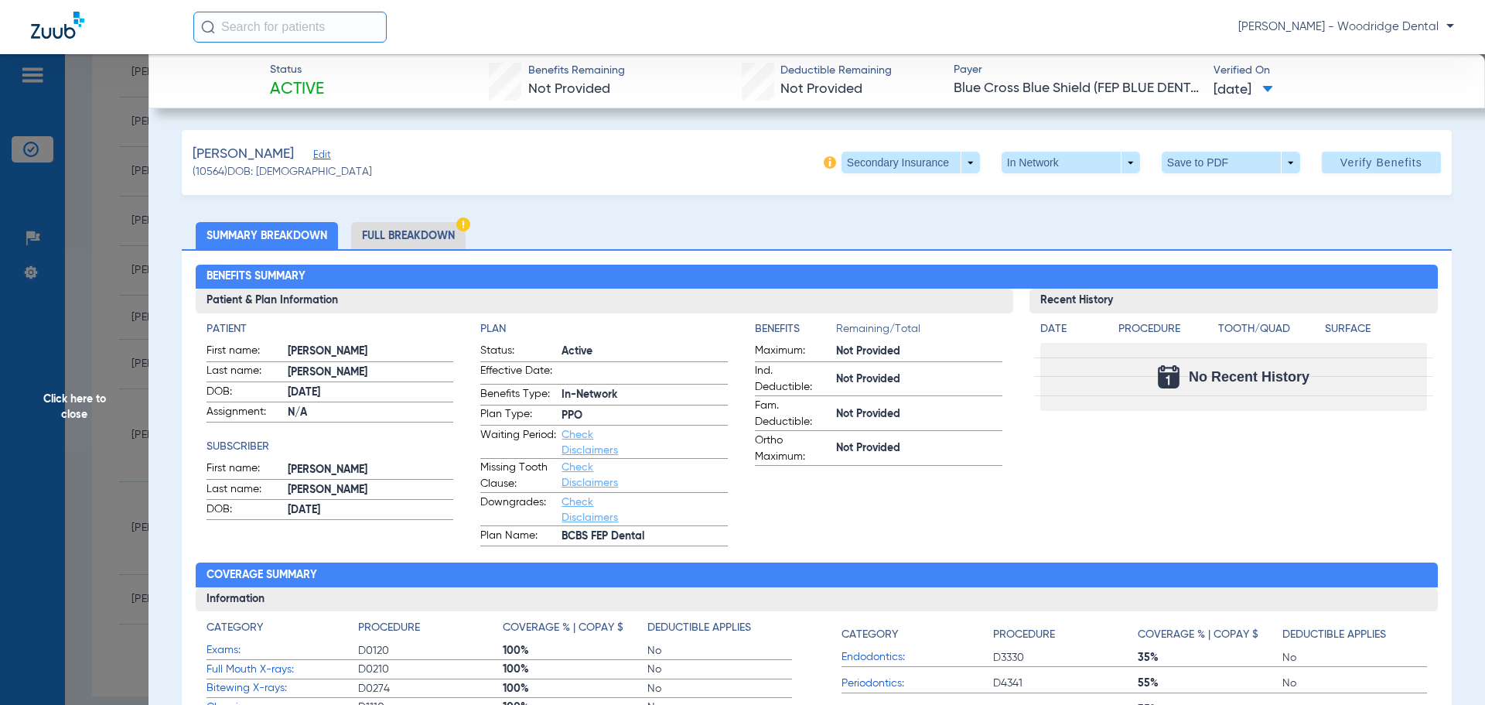
click at [398, 238] on li "Full Breakdown" at bounding box center [408, 235] width 114 height 27
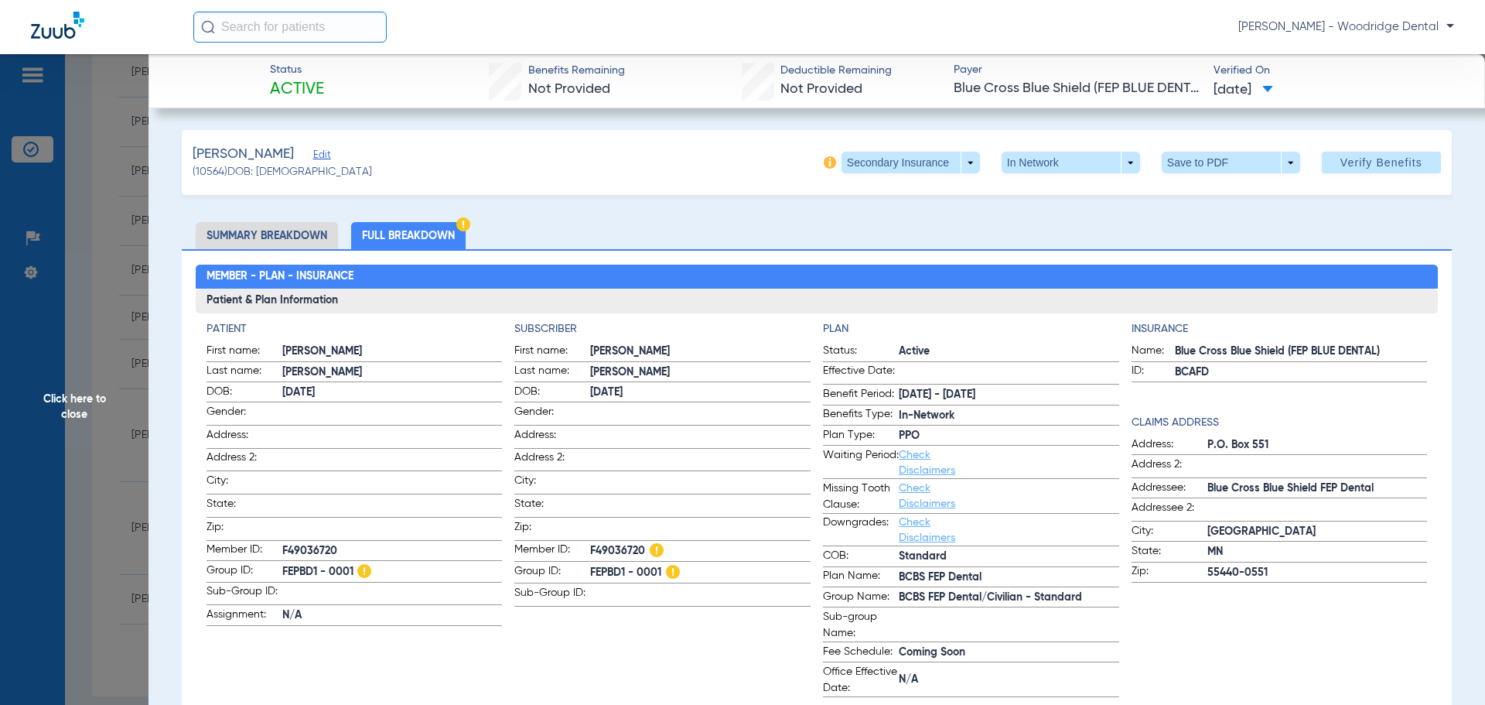
click at [606, 549] on span "F49036720" at bounding box center [700, 550] width 220 height 19
copy span "F49036720"
click at [647, 570] on span "FEPBD1 - 0001" at bounding box center [700, 572] width 220 height 19
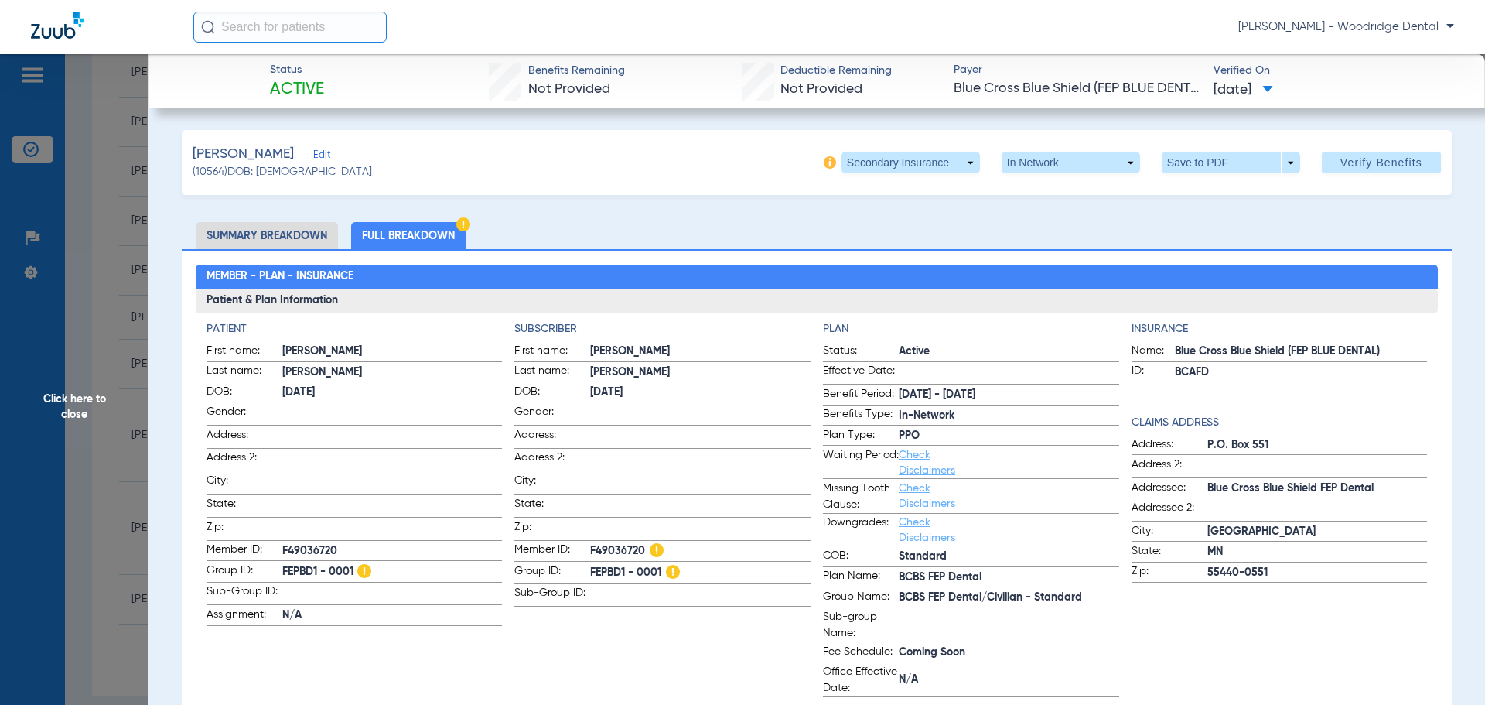
click at [647, 570] on span "FEPBD1 - 0001" at bounding box center [700, 572] width 220 height 19
copy span "FEPBD1 - 0001"
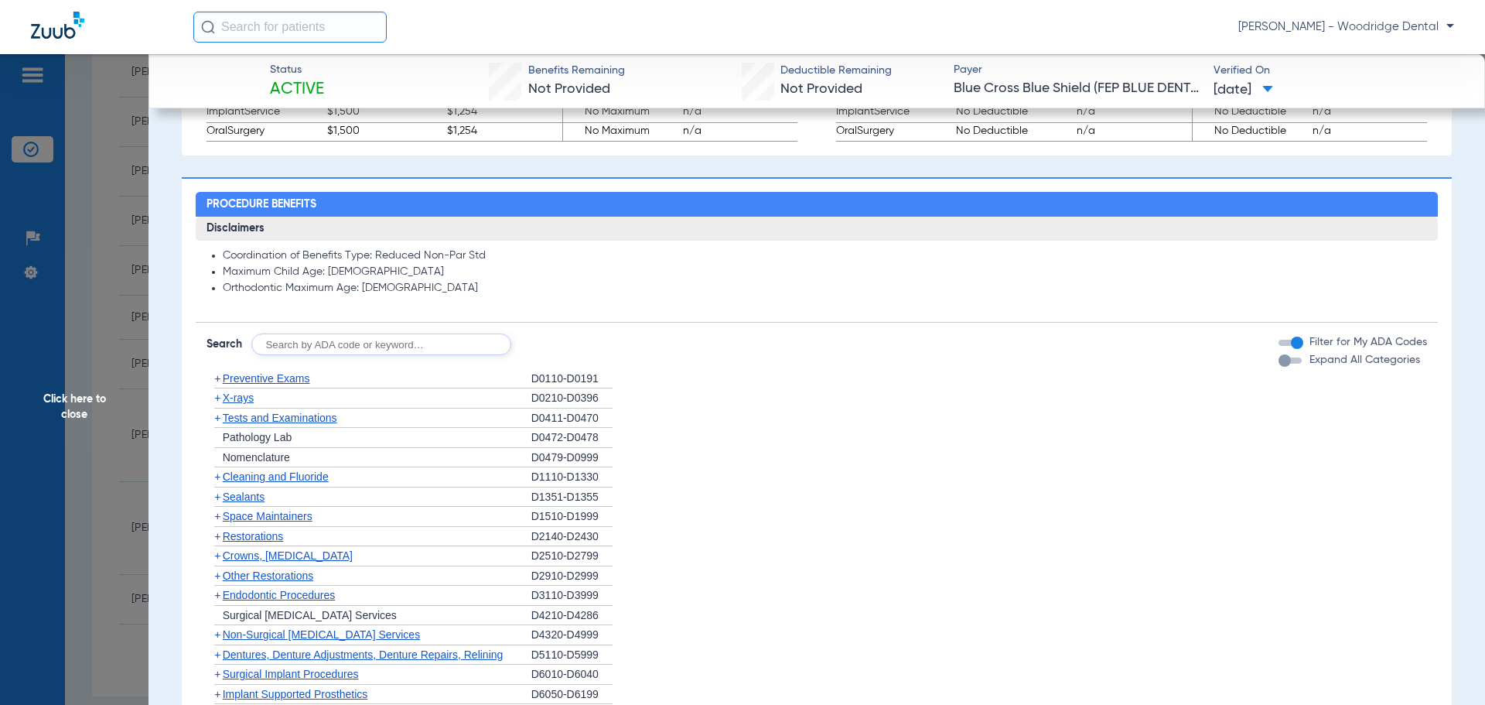
scroll to position [1160, 0]
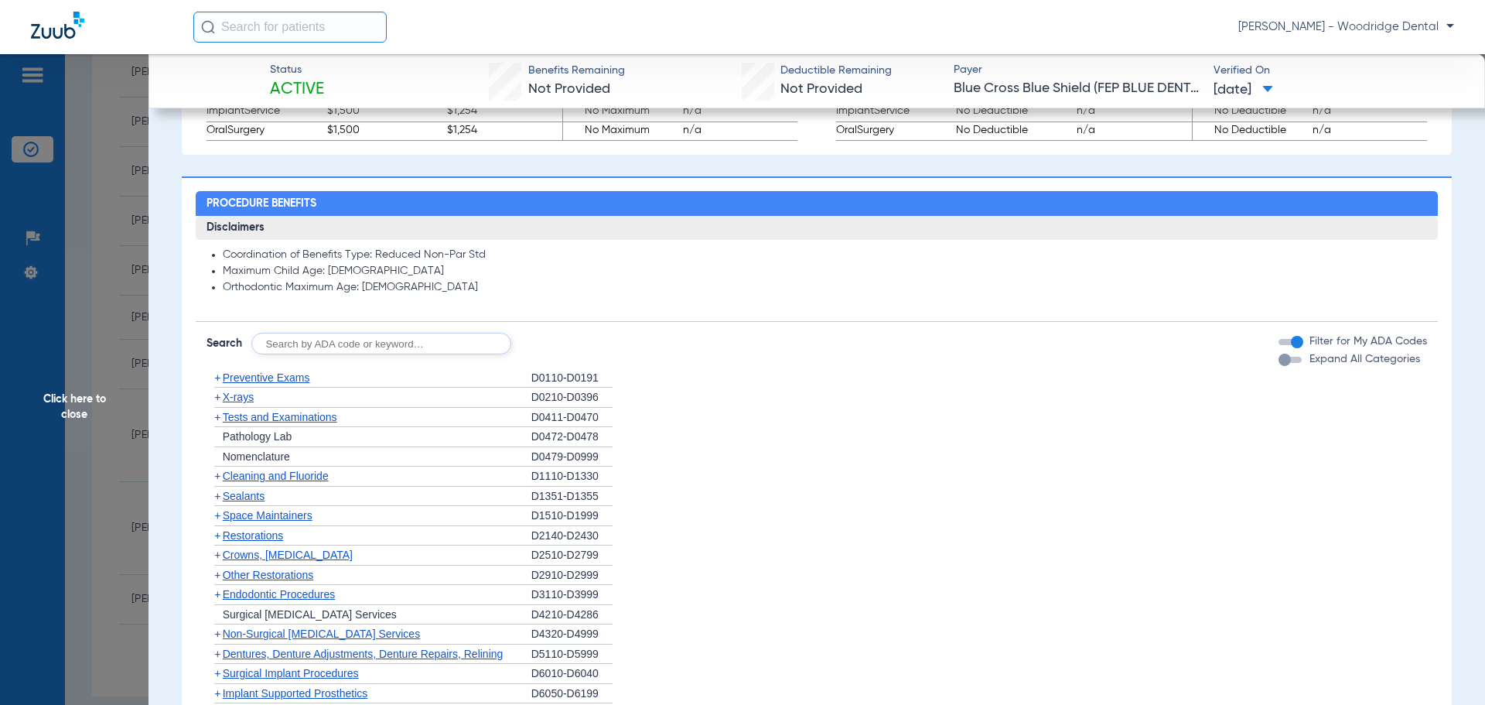
click at [425, 348] on input "text" at bounding box center [381, 344] width 260 height 22
type input "2991, 7953, 8090, 9944"
click button "Search" at bounding box center [568, 344] width 61 height 22
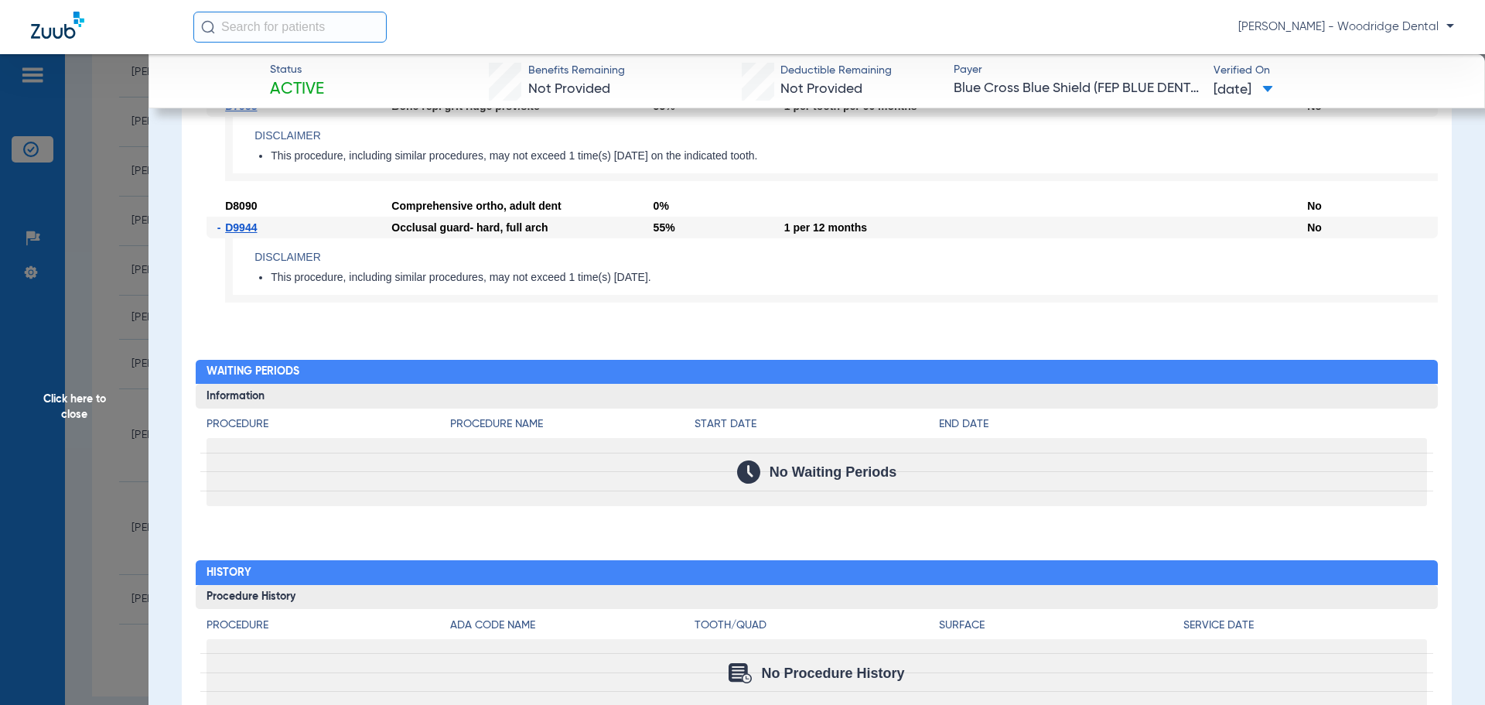
scroll to position [1547, 0]
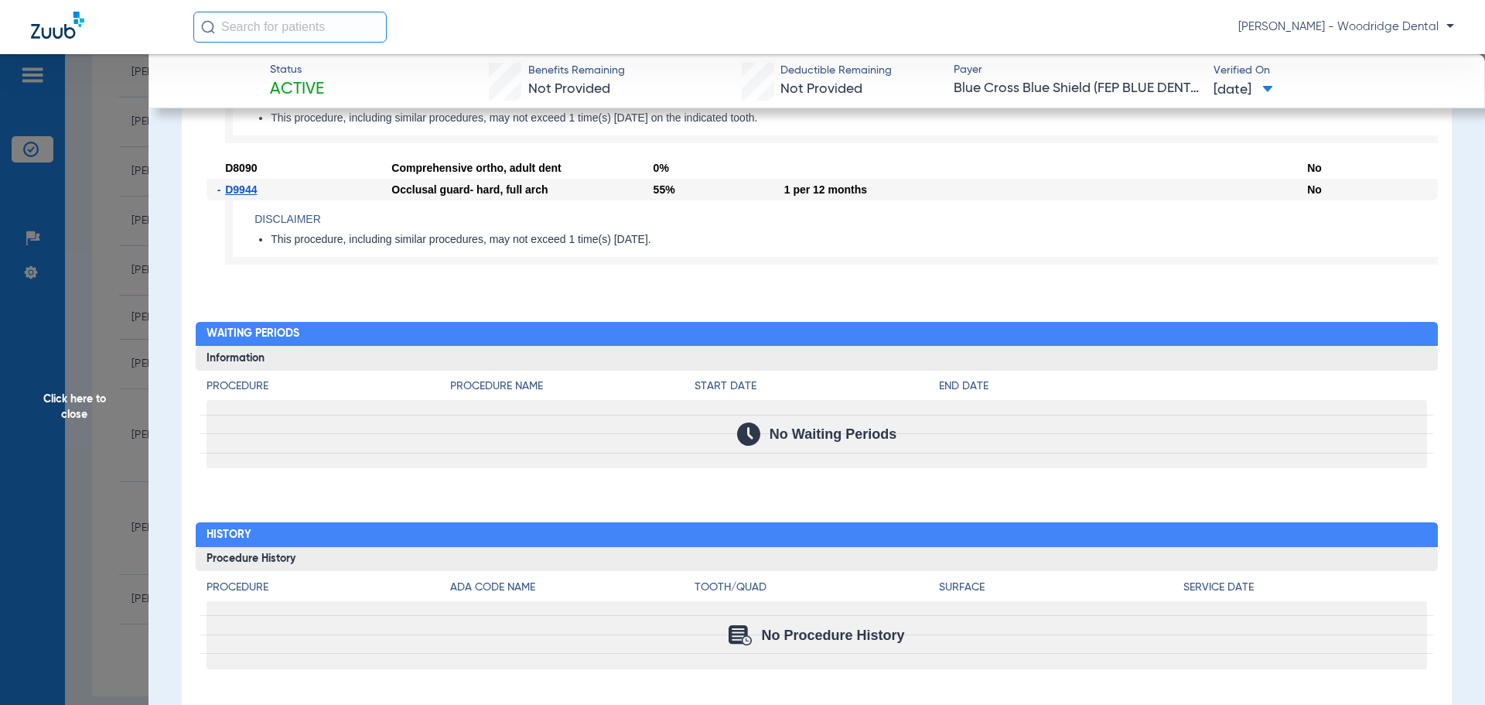
click at [77, 401] on span "Click here to close" at bounding box center [74, 406] width 148 height 705
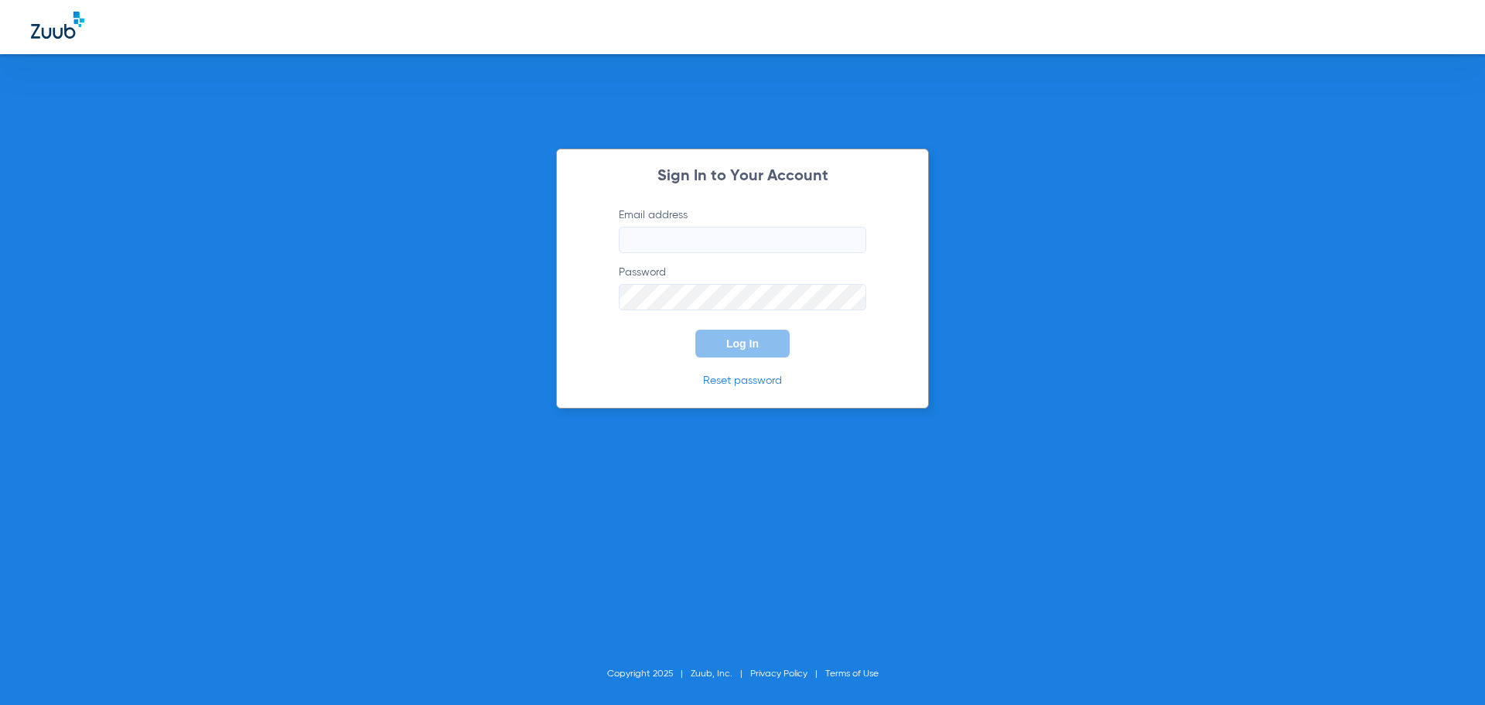
drag, startPoint x: 776, startPoint y: 244, endPoint x: 774, endPoint y: 225, distance: 19.5
click at [776, 240] on input "Email address" at bounding box center [742, 240] width 247 height 26
type input "[EMAIL_ADDRESS][DOMAIN_NAME]"
click at [695, 329] on button "Log In" at bounding box center [742, 343] width 94 height 28
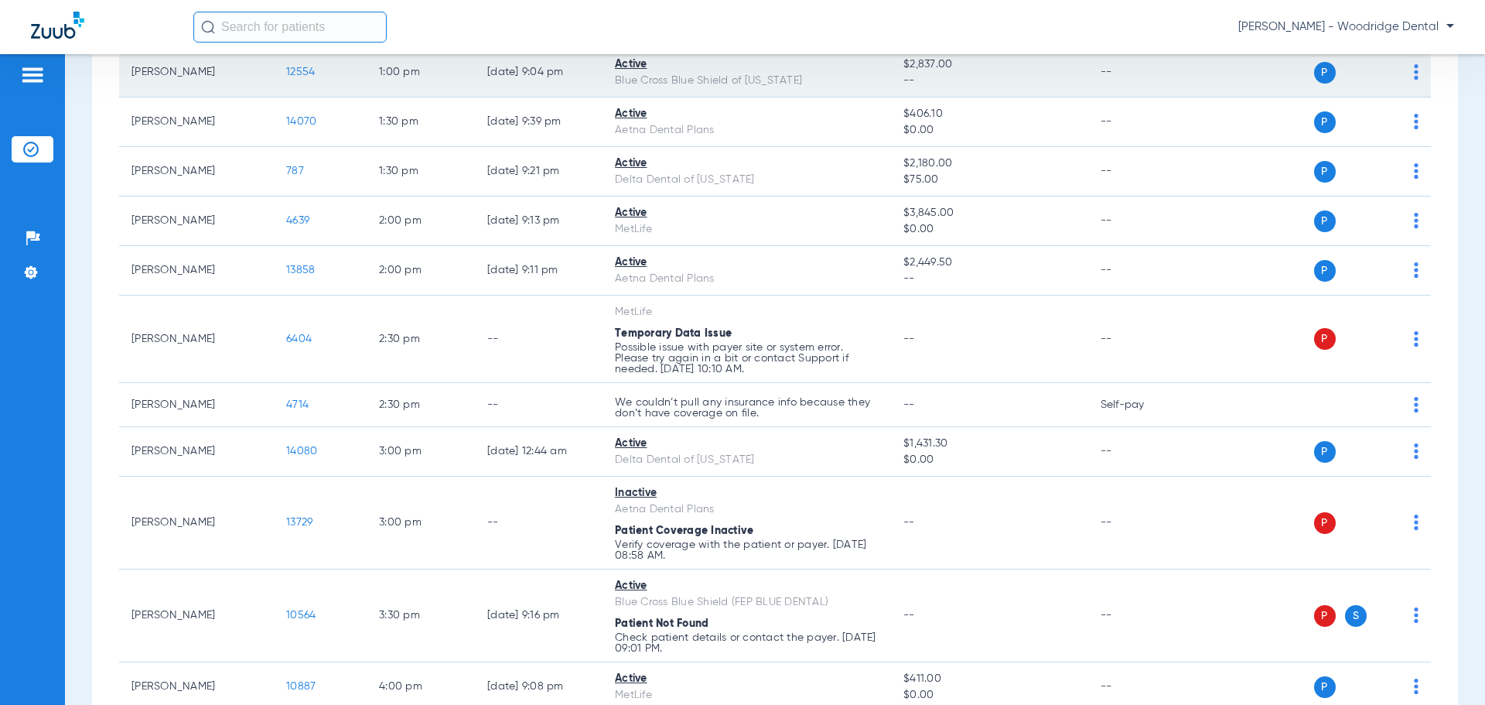
scroll to position [1023, 0]
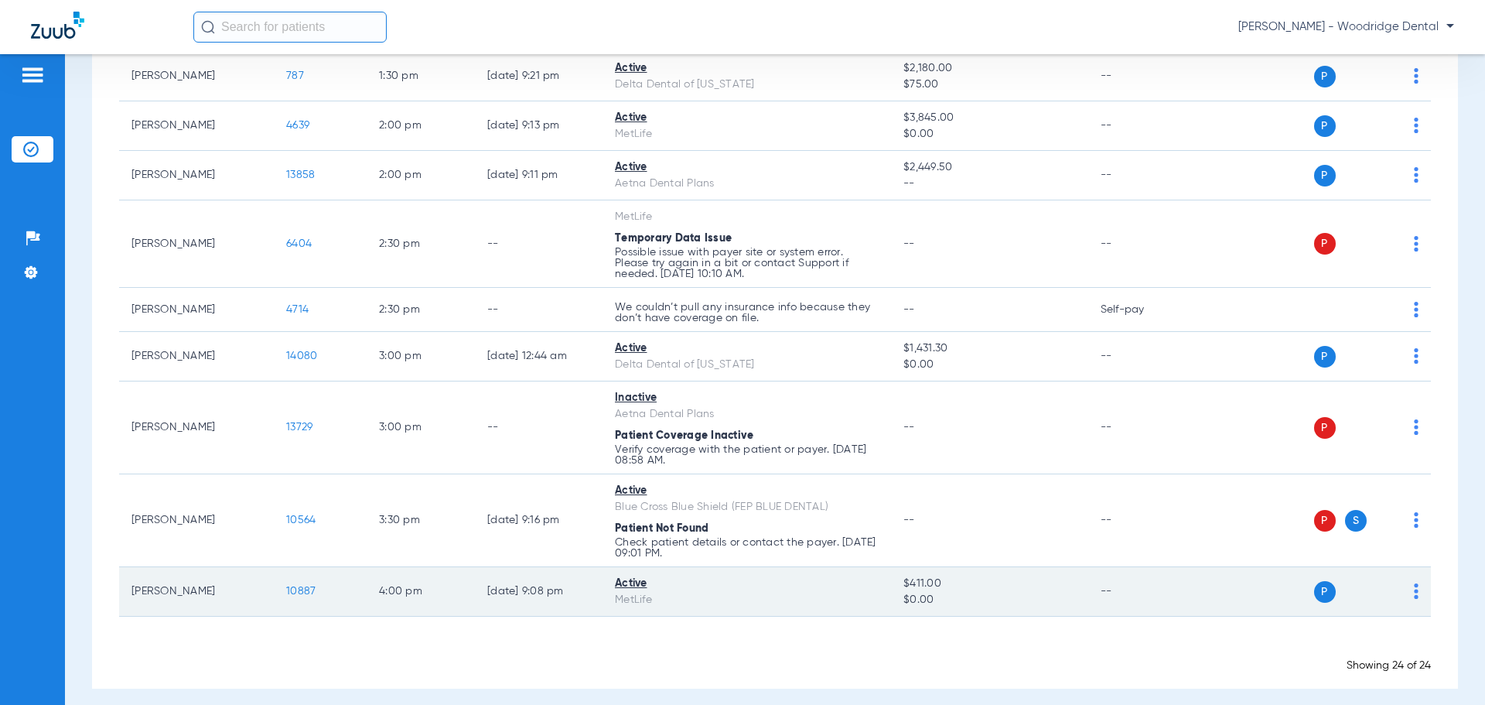
click at [296, 585] on span "10887" at bounding box center [300, 590] width 29 height 11
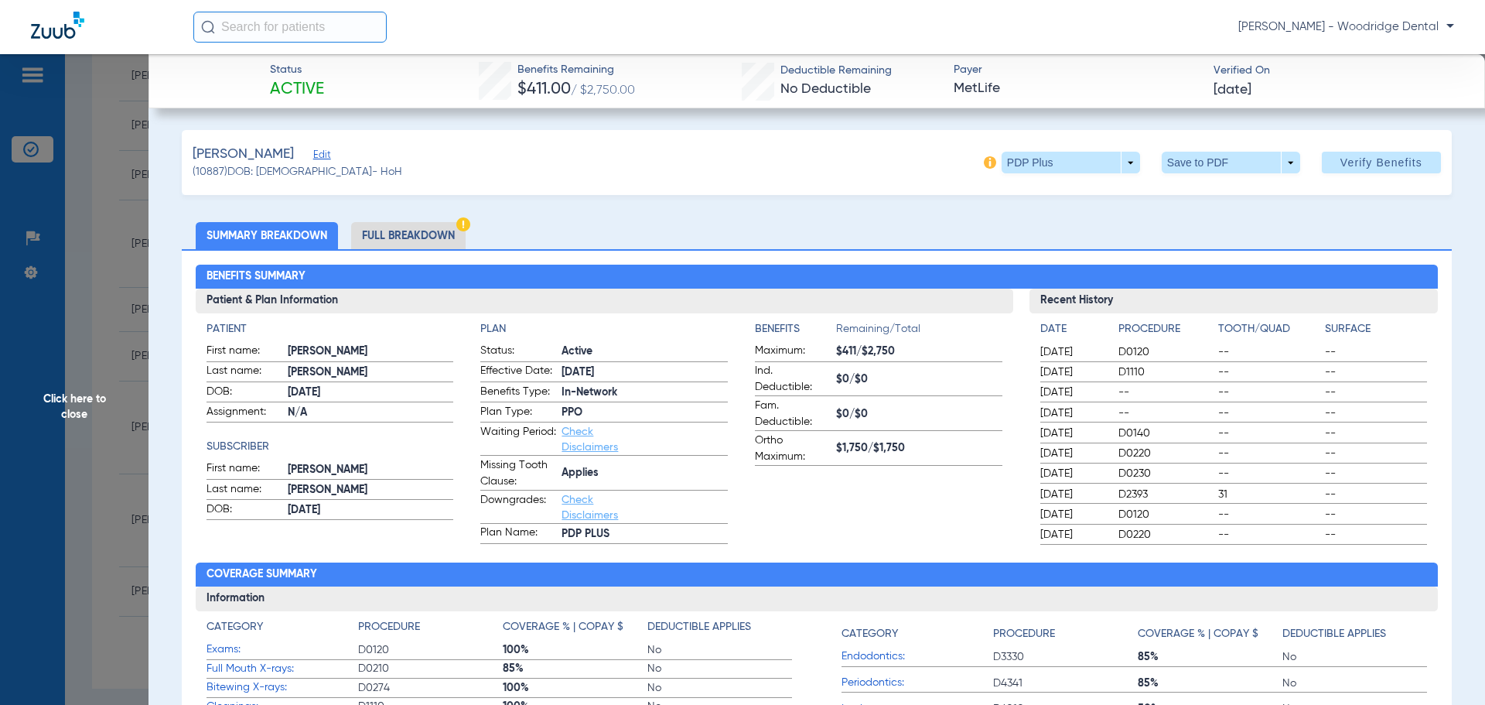
click at [418, 233] on li "Full Breakdown" at bounding box center [408, 235] width 114 height 27
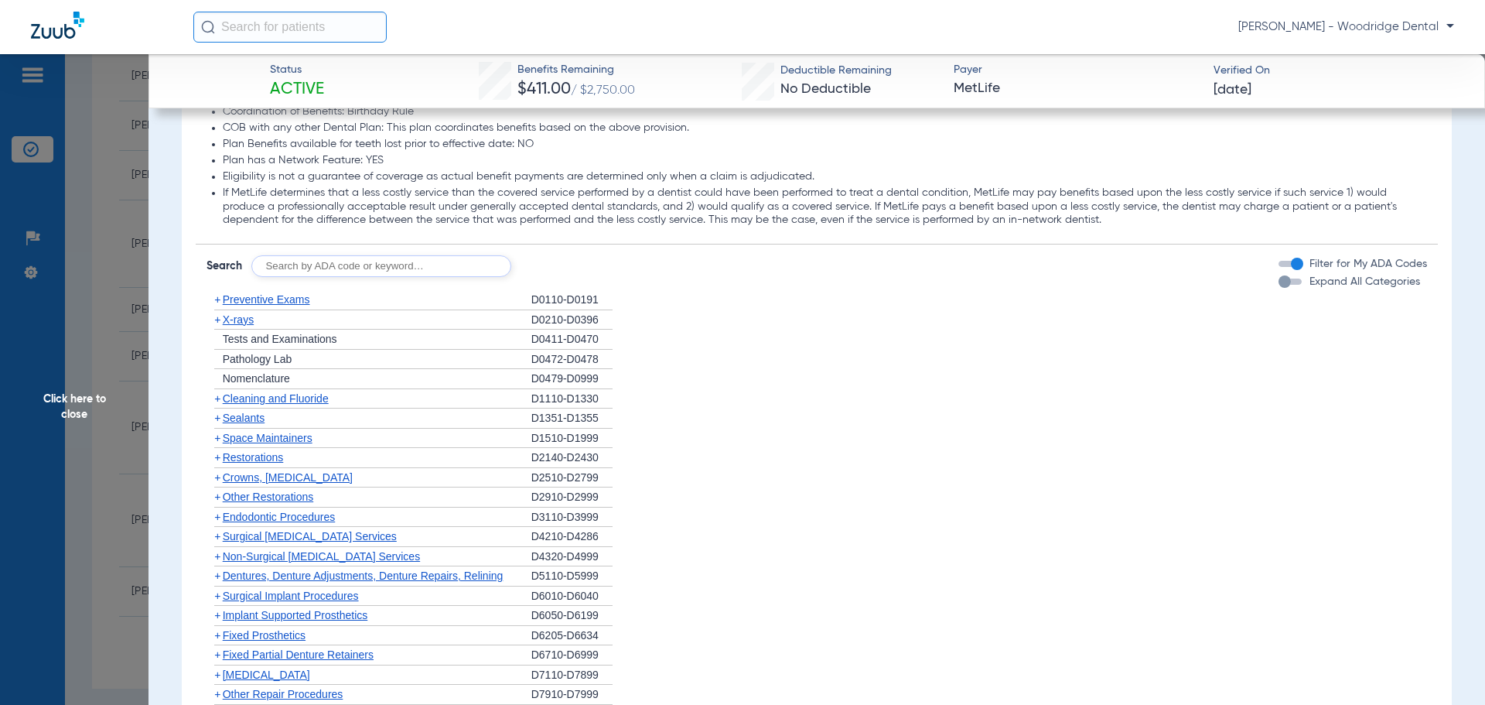
scroll to position [1779, 0]
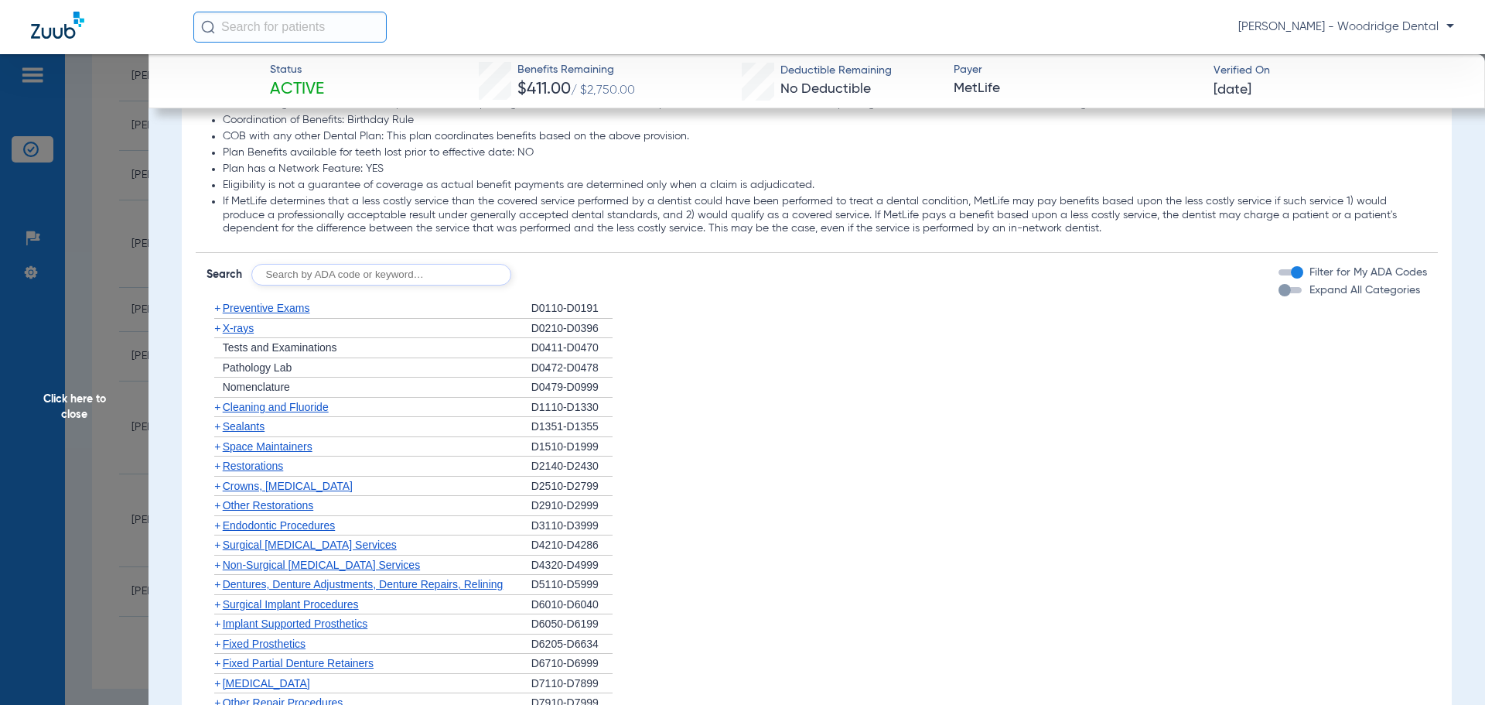
click at [374, 281] on input "text" at bounding box center [381, 275] width 260 height 22
type input "2991, 7953, 8090, 9944, 6057, 6058"
click button "Search" at bounding box center [568, 275] width 61 height 22
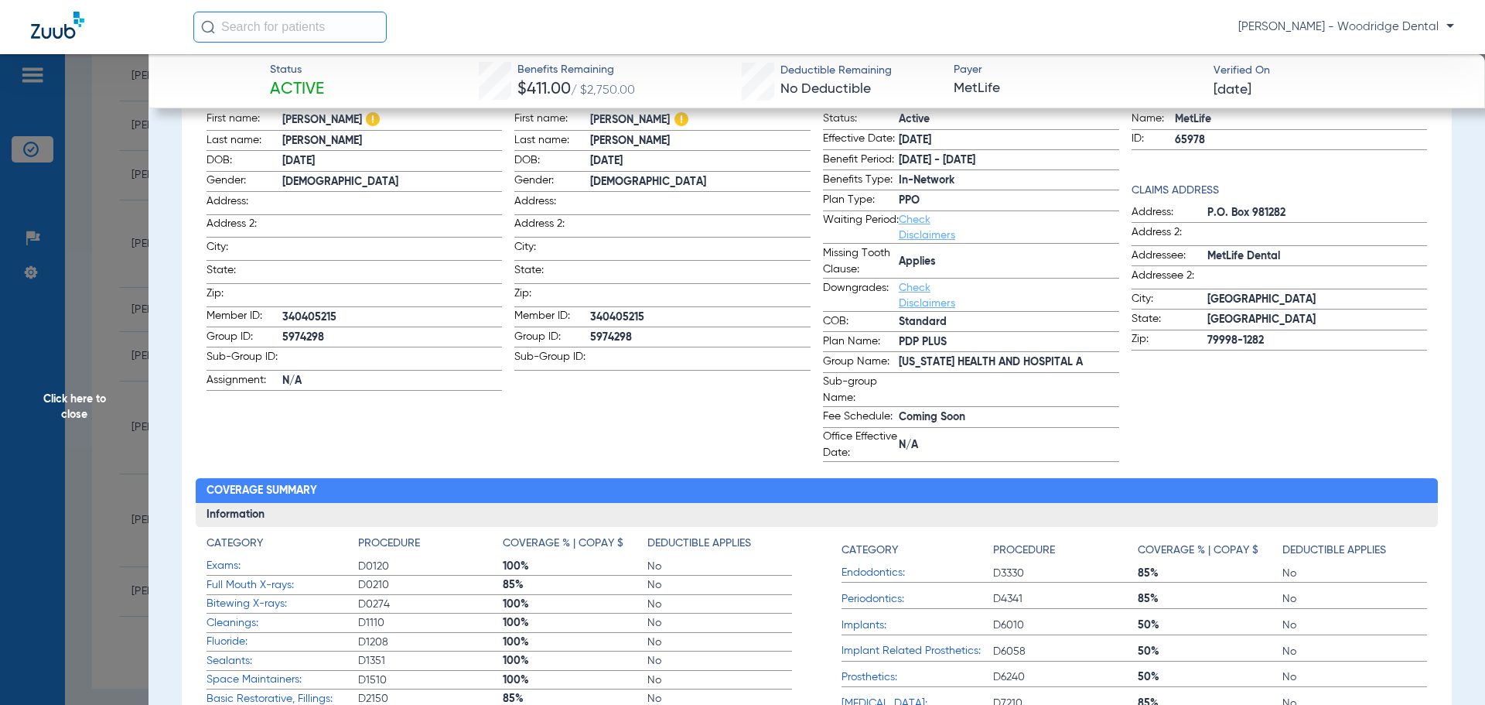
scroll to position [0, 0]
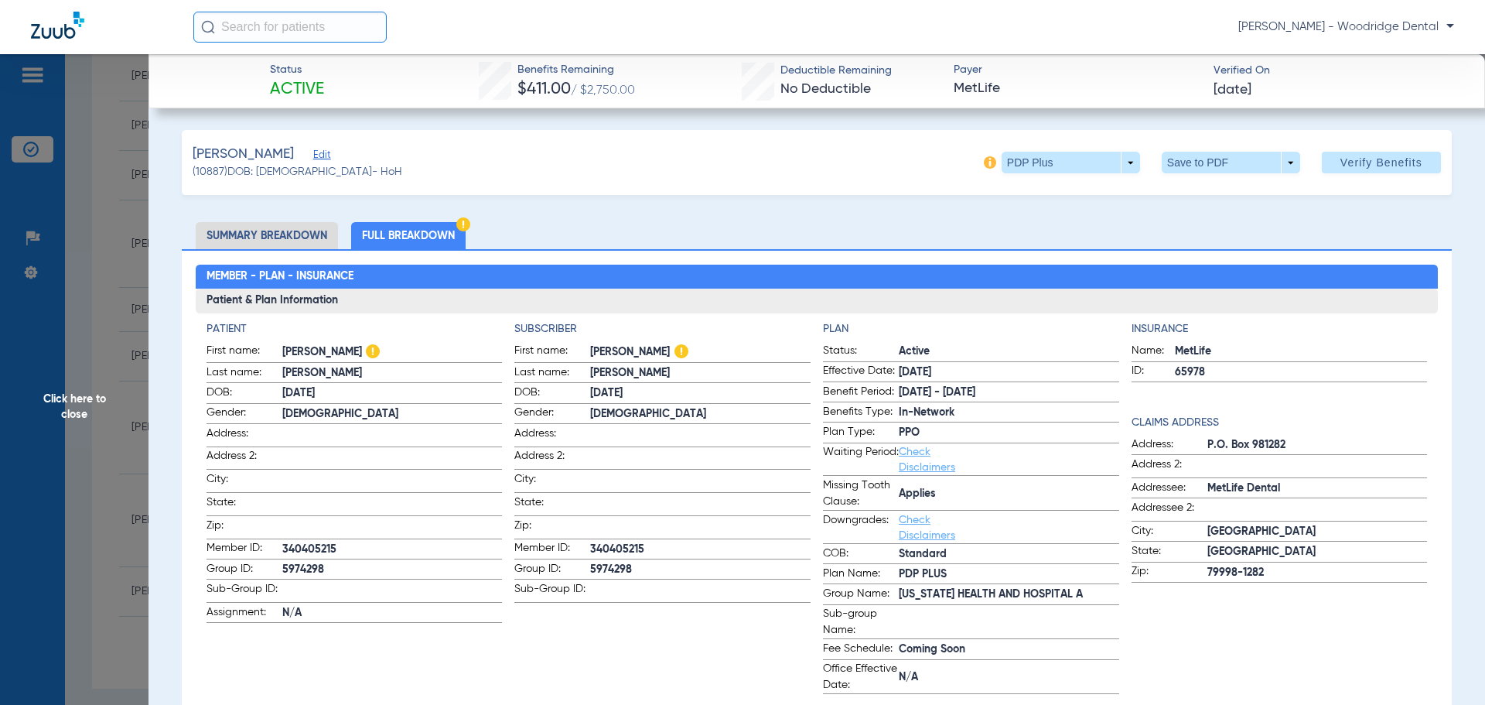
click at [76, 406] on span "Click here to close" at bounding box center [74, 406] width 148 height 705
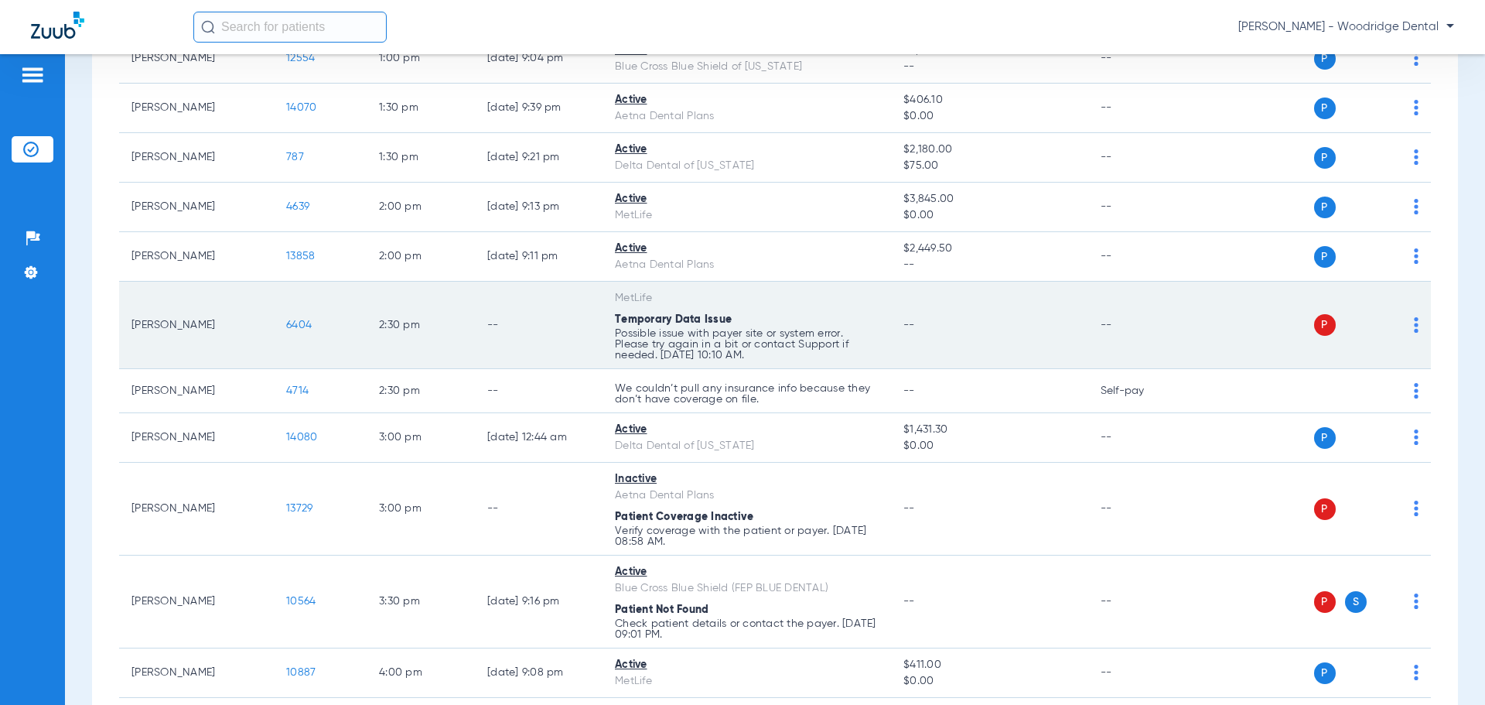
scroll to position [946, 0]
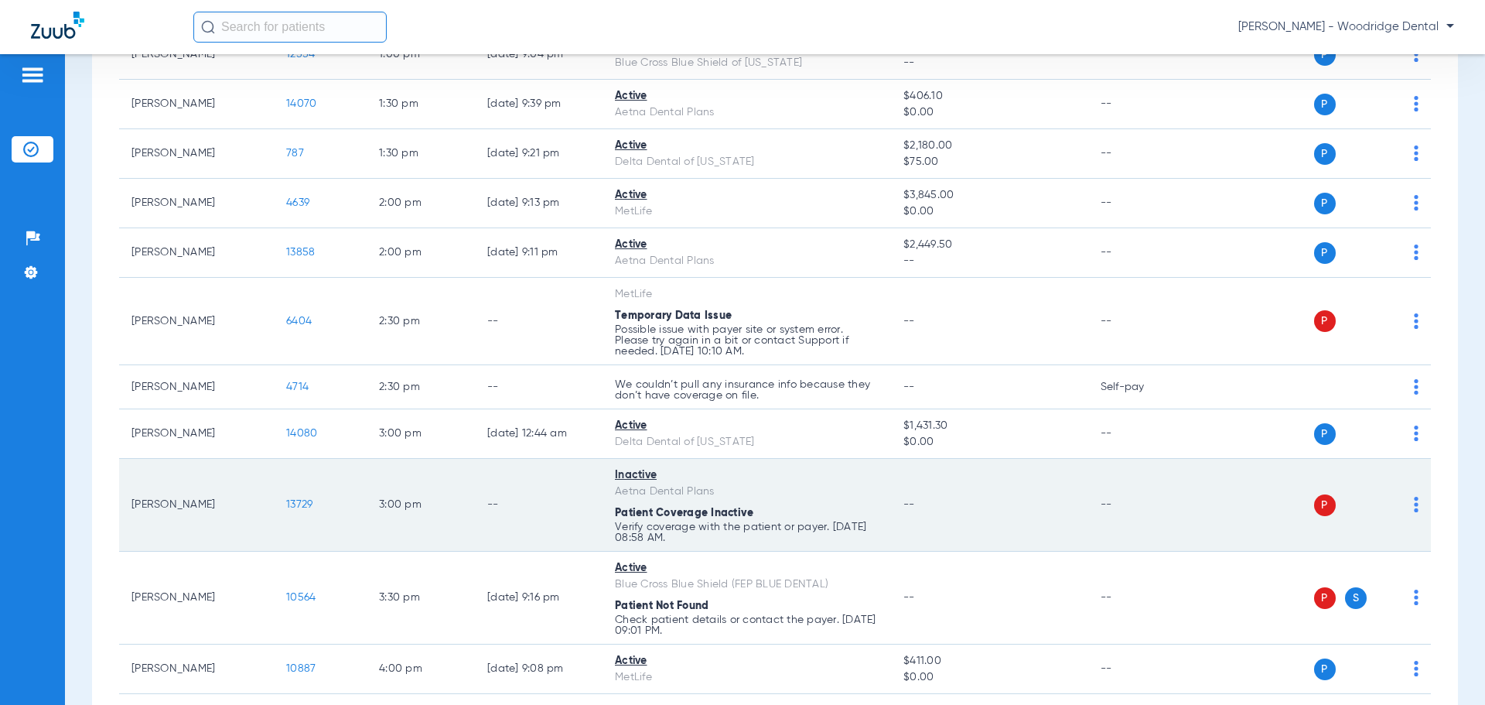
click at [299, 499] on span "13729" at bounding box center [299, 504] width 26 height 11
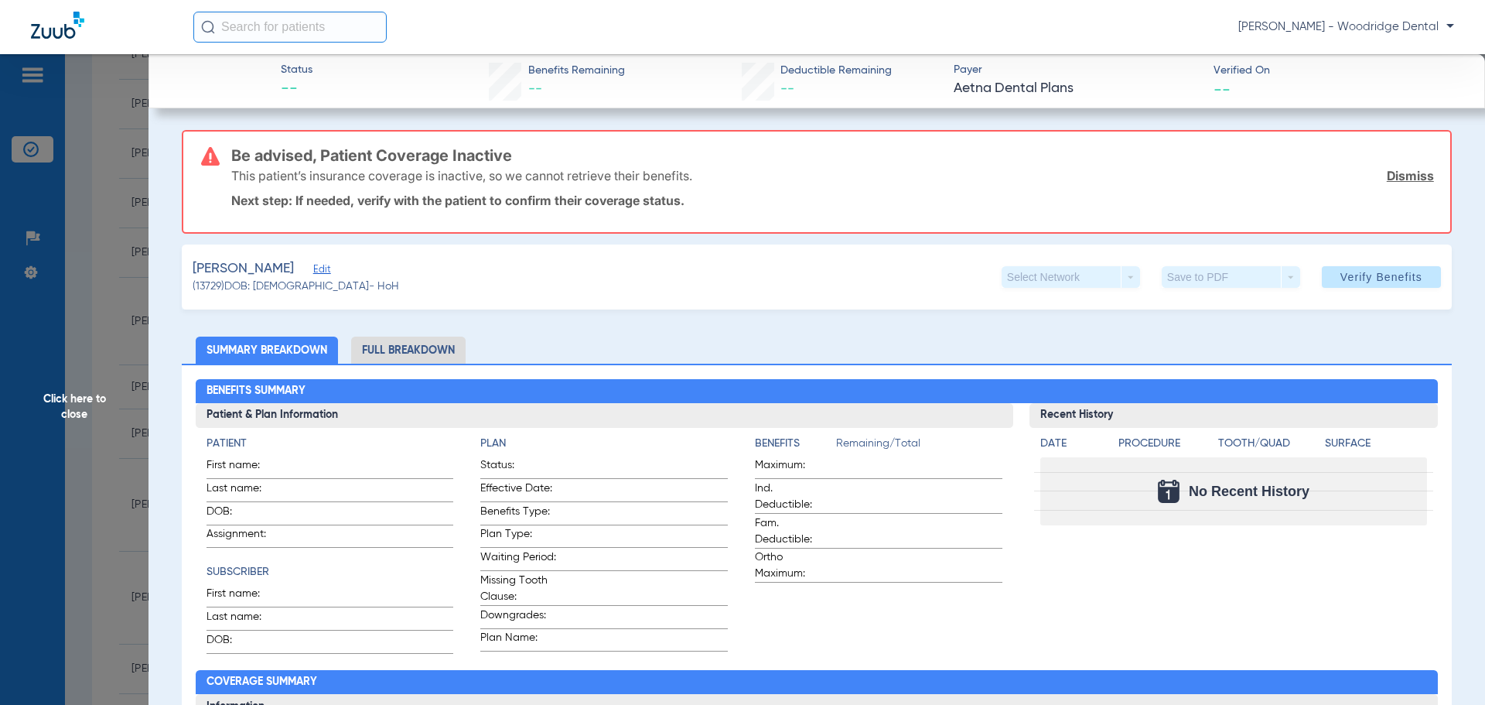
click at [73, 406] on span "Click here to close" at bounding box center [74, 406] width 148 height 705
